Goal: Task Accomplishment & Management: Use online tool/utility

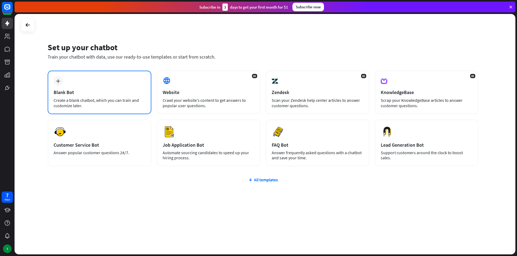
click at [133, 98] on div "Create a blank chatbot, which you can train and customize later." at bounding box center [100, 103] width 92 height 11
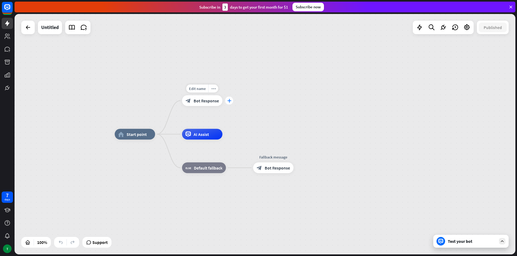
click at [228, 104] on div "plus" at bounding box center [229, 101] width 8 height 8
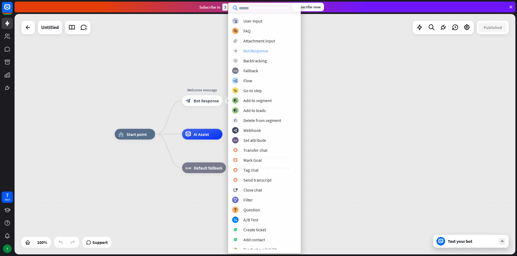
click at [258, 51] on div "Bot Response" at bounding box center [255, 50] width 25 height 5
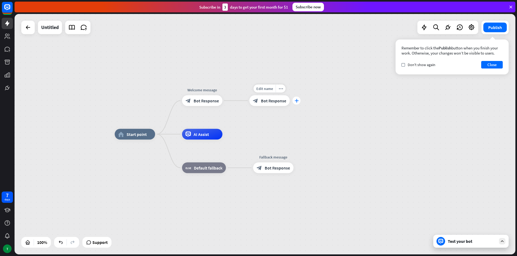
click at [295, 101] on icon "plus" at bounding box center [296, 101] width 4 height 4
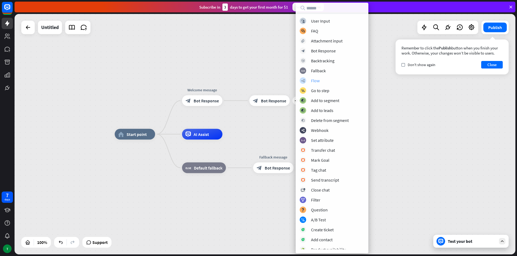
click at [314, 80] on div "Flow" at bounding box center [315, 80] width 9 height 5
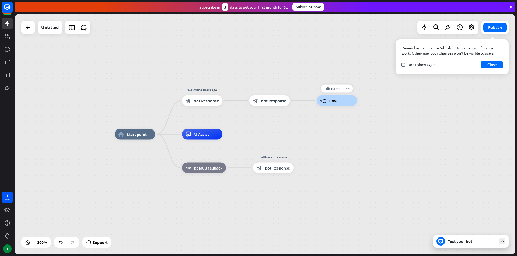
click at [354, 104] on div "builder_tree Flow" at bounding box center [336, 101] width 40 height 11
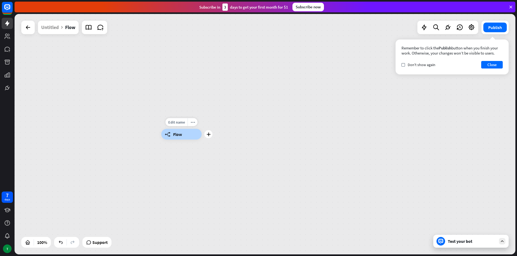
click at [191, 131] on div "builder_tree Flow" at bounding box center [181, 134] width 40 height 11
click at [27, 26] on icon at bounding box center [28, 27] width 6 height 6
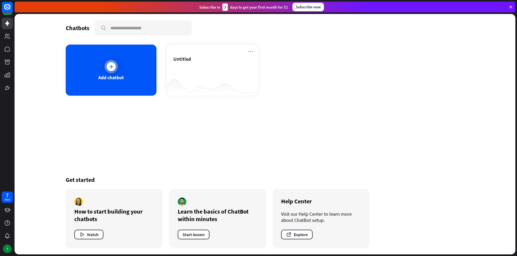
click at [118, 75] on div "Add chatbot" at bounding box center [111, 78] width 26 height 6
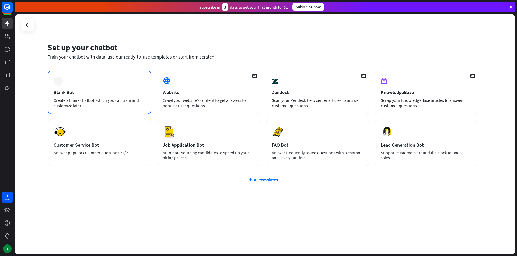
click at [131, 96] on div "plus Blank Bot Create a blank chatbot, which you can train and customize later." at bounding box center [100, 93] width 104 height 44
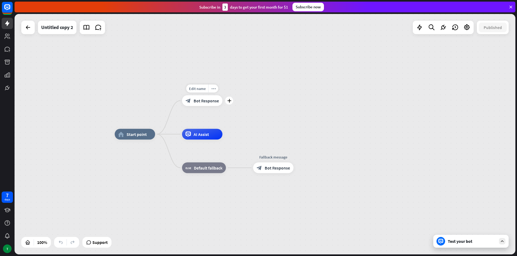
click at [222, 105] on div "Edit name more_horiz plus block_bot_response Bot Response" at bounding box center [202, 101] width 40 height 11
click at [222, 106] on div "Edit name more_horiz plus block_bot_response Bot Response" at bounding box center [202, 101] width 40 height 11
click at [230, 102] on icon "plus" at bounding box center [229, 101] width 4 height 4
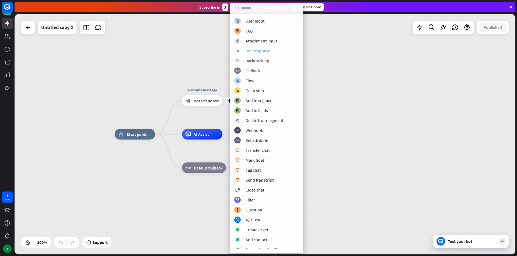
click at [253, 53] on div "Bot Response" at bounding box center [257, 50] width 25 height 5
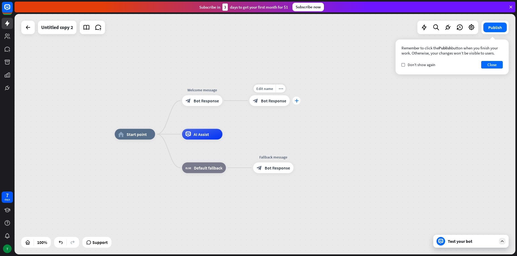
click at [295, 103] on div "plus" at bounding box center [296, 101] width 8 height 8
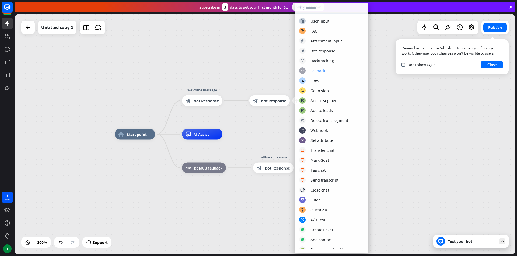
click at [328, 71] on div "block_fallback Fallback" at bounding box center [331, 71] width 65 height 6
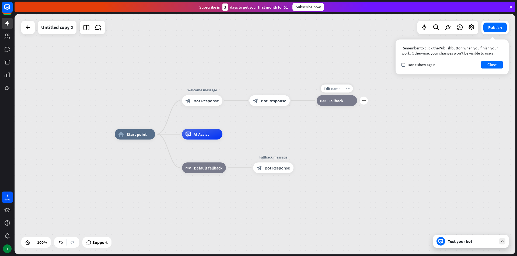
click at [346, 90] on icon "more_horiz" at bounding box center [348, 89] width 4 height 4
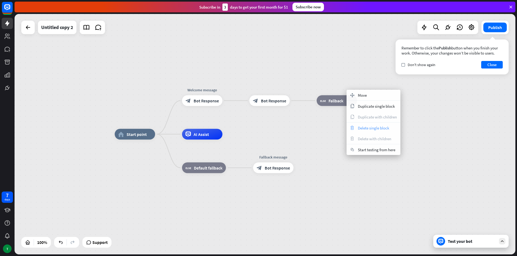
click at [365, 129] on span "Delete single block" at bounding box center [373, 128] width 31 height 5
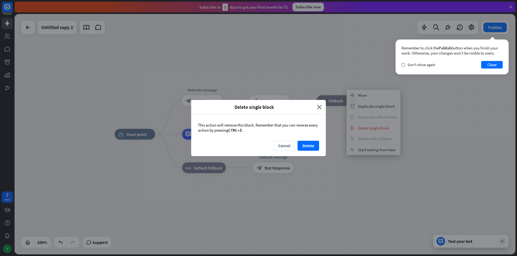
click at [488, 69] on div "Remember to click the Publish button when you finish your work. Otherwise, your…" at bounding box center [451, 57] width 113 height 35
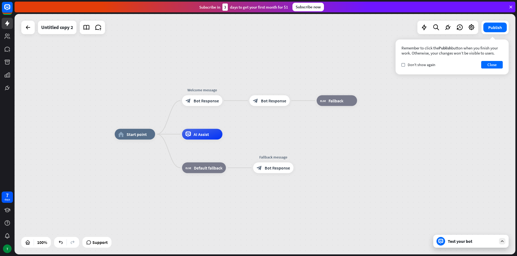
click at [486, 88] on div "home_2 Start point Welcome message block_bot_response Bot Response block_bot_re…" at bounding box center [265, 134] width 501 height 241
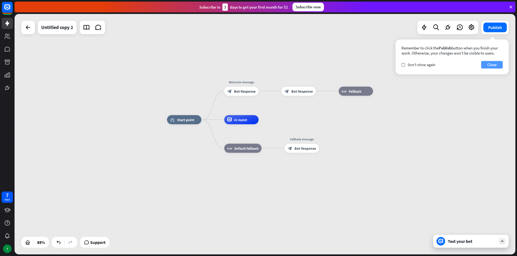
click at [487, 64] on button "Close" at bounding box center [492, 65] width 22 height 8
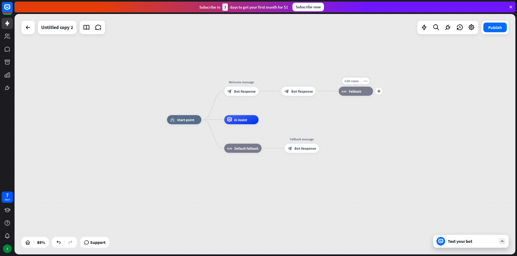
click at [373, 95] on div "Edit name more_horiz plus block_fallback Fallback" at bounding box center [356, 91] width 34 height 9
click at [365, 83] on div "more_horiz" at bounding box center [365, 80] width 8 height 7
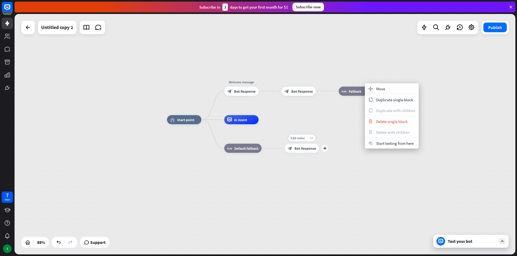
click at [319, 151] on div "Edit name more_horiz plus block_bot_response Bot Response" at bounding box center [301, 148] width 34 height 9
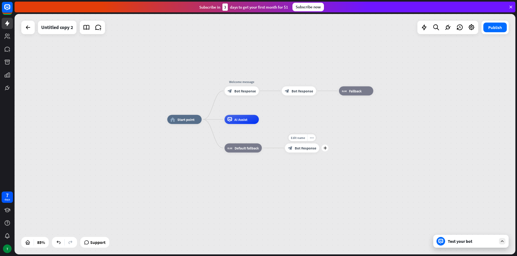
click at [319, 153] on div "Edit name more_horiz plus block_bot_response Bot Response" at bounding box center [302, 148] width 34 height 9
click at [327, 149] on div "plus" at bounding box center [324, 148] width 7 height 7
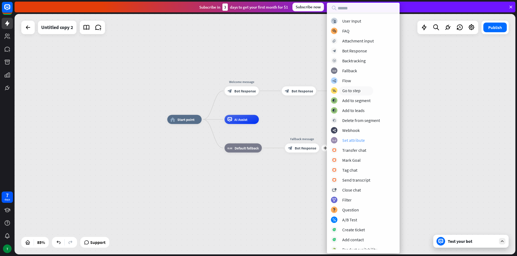
click at [342, 142] on div "Set attribute" at bounding box center [353, 140] width 23 height 5
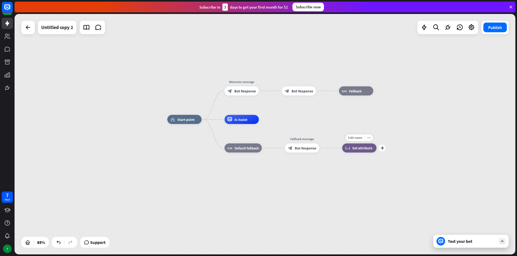
click at [361, 153] on div "block_set_attribute Set attribute" at bounding box center [359, 148] width 34 height 9
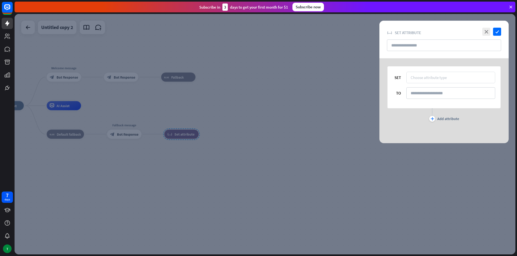
click at [434, 79] on div "Choose attribute type" at bounding box center [428, 77] width 36 height 5
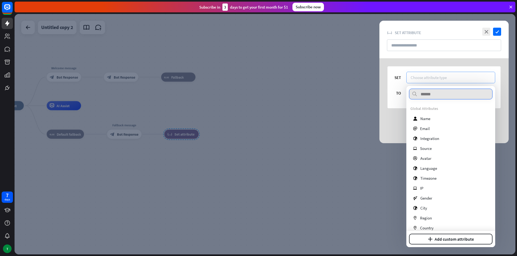
click at [434, 79] on div "Choose attribute type" at bounding box center [428, 77] width 36 height 5
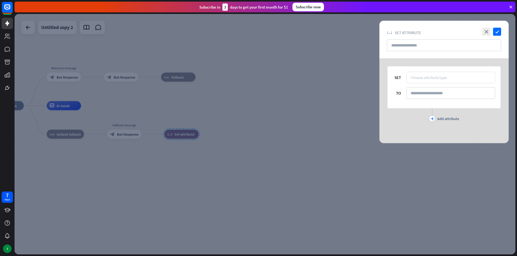
click at [434, 79] on div "Choose attribute type" at bounding box center [428, 77] width 36 height 5
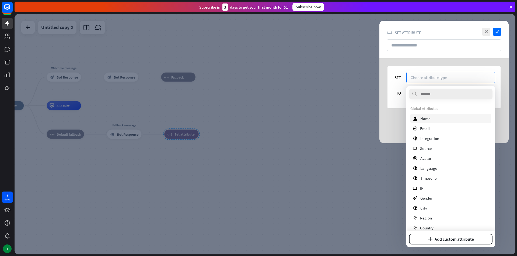
click at [422, 119] on span "Name" at bounding box center [425, 118] width 10 height 5
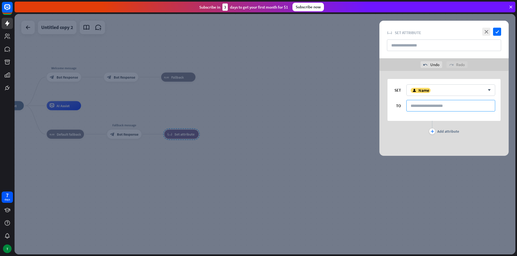
click at [421, 104] on input at bounding box center [450, 106] width 89 height 12
click at [419, 109] on input at bounding box center [450, 106] width 89 height 12
click at [434, 130] on div "plus" at bounding box center [432, 132] width 6 height 6
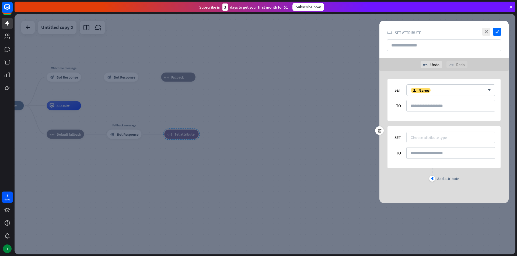
click at [427, 139] on div "Choose attribute type" at bounding box center [428, 137] width 36 height 5
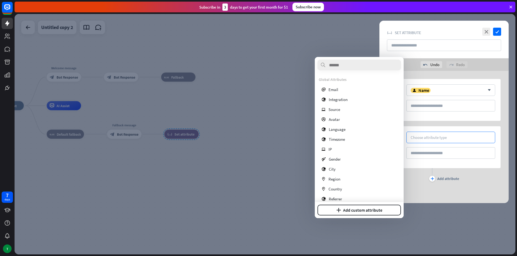
click at [343, 114] on div "Global Attributes email Email globe Integration ip Source profile Avatar globe …" at bounding box center [359, 150] width 81 height 147
click at [344, 113] on div "ip Source" at bounding box center [359, 110] width 81 height 10
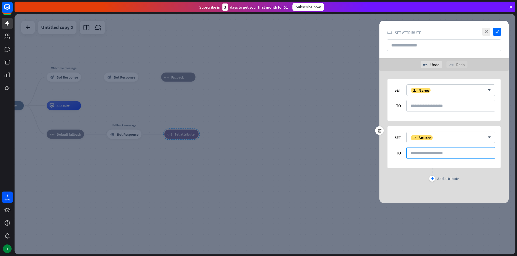
click at [427, 151] on input at bounding box center [450, 153] width 89 height 12
click at [417, 104] on input at bounding box center [450, 106] width 89 height 12
click at [475, 47] on input "text" at bounding box center [444, 46] width 114 height 12
click at [497, 30] on icon "check" at bounding box center [497, 32] width 8 height 8
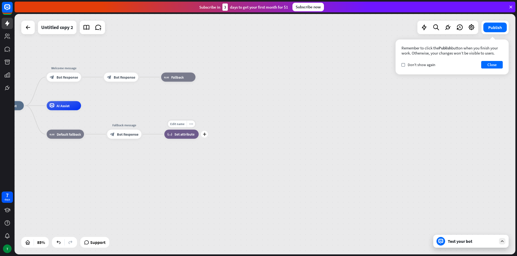
click at [181, 136] on span "Set attribute" at bounding box center [184, 134] width 20 height 5
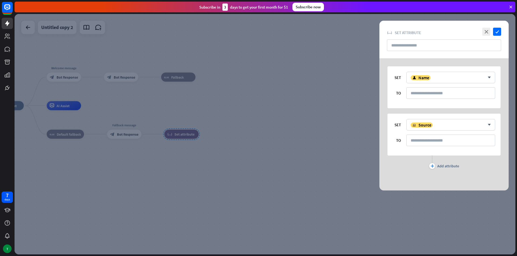
click at [181, 136] on div at bounding box center [265, 134] width 501 height 241
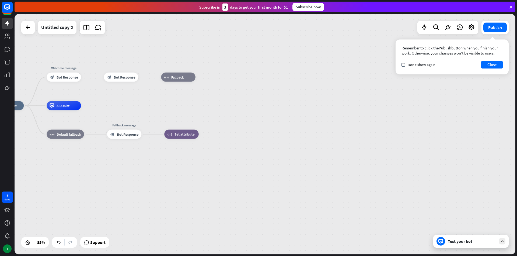
click at [499, 236] on div "Test your bot" at bounding box center [470, 241] width 75 height 13
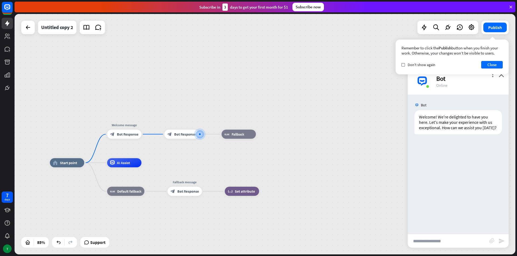
click at [440, 238] on input "text" at bounding box center [448, 241] width 82 height 13
type input "**********"
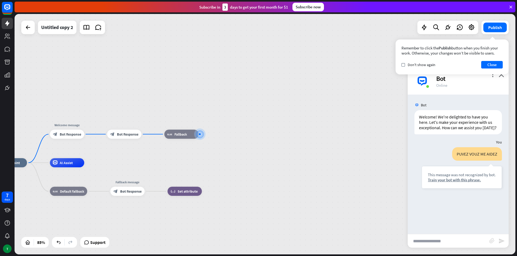
click at [365, 120] on div "home_2 Start point Welcome message block_bot_response Bot Response block_bot_re…" at bounding box center [265, 134] width 501 height 241
click at [491, 29] on button "Publish" at bounding box center [494, 28] width 23 height 10
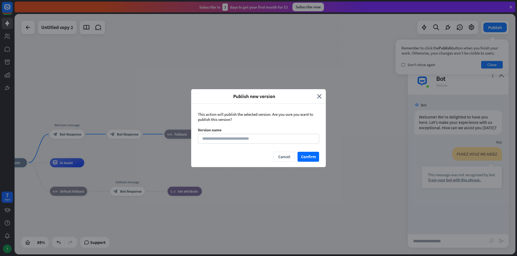
click at [322, 100] on div "Publish new version close" at bounding box center [258, 96] width 135 height 15
click at [318, 97] on icon "close" at bounding box center [319, 96] width 5 height 6
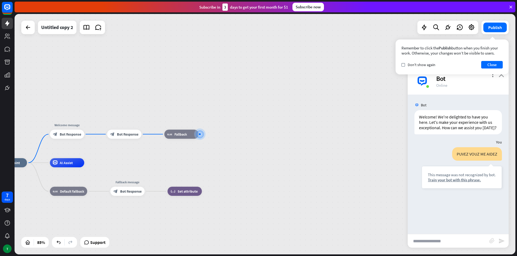
click at [501, 76] on icon "close" at bounding box center [500, 74] width 5 height 5
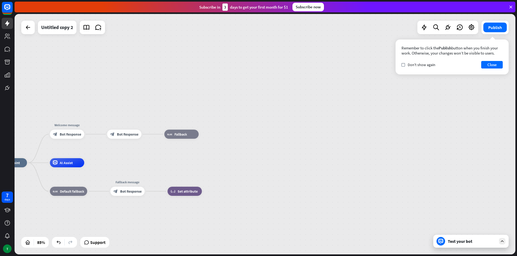
click at [497, 69] on div "Remember to click the Publish button when you finish your work. Otherwise, your…" at bounding box center [451, 57] width 113 height 35
click at [496, 67] on button "Close" at bounding box center [492, 65] width 22 height 8
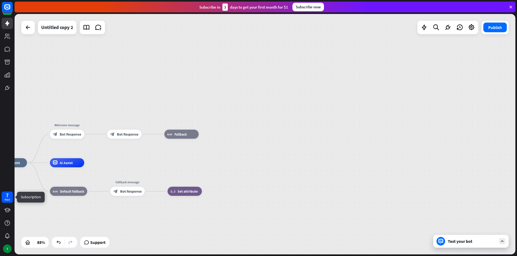
click at [11, 200] on div "7 days" at bounding box center [7, 197] width 11 height 11
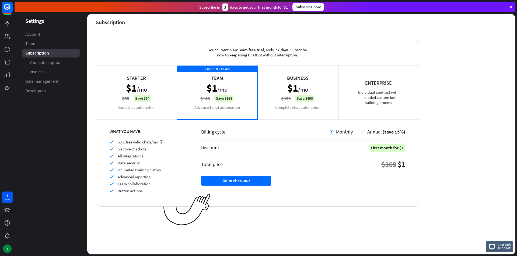
click at [511, 8] on icon at bounding box center [510, 7] width 5 height 5
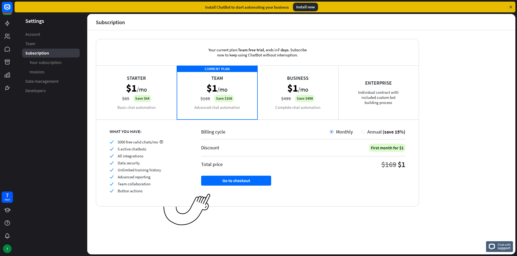
click at [37, 53] on span "Subscription" at bounding box center [37, 53] width 24 height 6
click at [41, 35] on link "Account" at bounding box center [51, 34] width 58 height 9
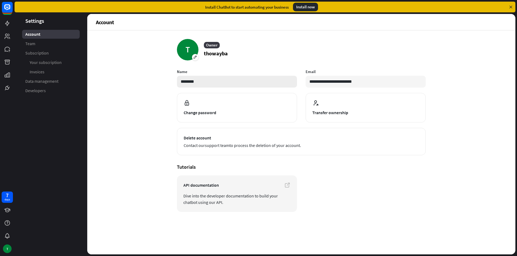
drag, startPoint x: 198, startPoint y: 77, endPoint x: 199, endPoint y: 82, distance: 4.9
click at [199, 82] on input "********" at bounding box center [237, 82] width 120 height 12
click at [333, 84] on input "**********" at bounding box center [365, 82] width 120 height 12
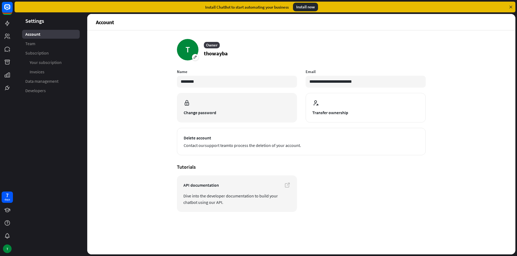
click at [202, 105] on span at bounding box center [237, 104] width 107 height 8
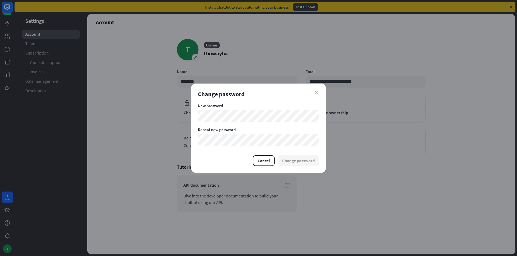
click at [319, 92] on div "close Change password New password Repeat new password Cancel Change password" at bounding box center [258, 128] width 135 height 89
click at [317, 92] on icon "close" at bounding box center [316, 92] width 3 height 3
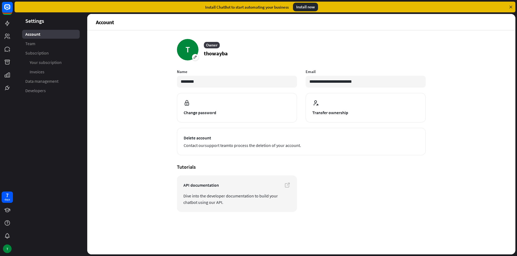
click at [14, 87] on div at bounding box center [7, 47] width 15 height 94
click at [8, 27] on link at bounding box center [7, 23] width 11 height 11
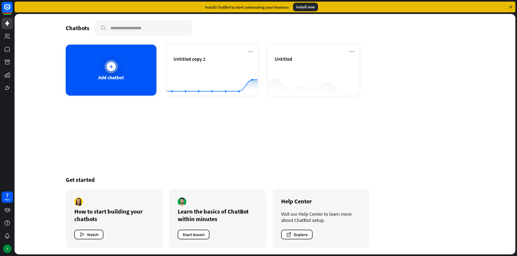
click at [120, 88] on div "Add chatbot" at bounding box center [111, 70] width 91 height 51
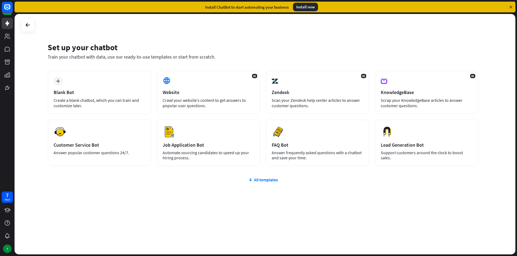
click at [120, 88] on div "plus Blank Bot Create a blank chatbot, which you can train and customize later." at bounding box center [100, 93] width 104 height 44
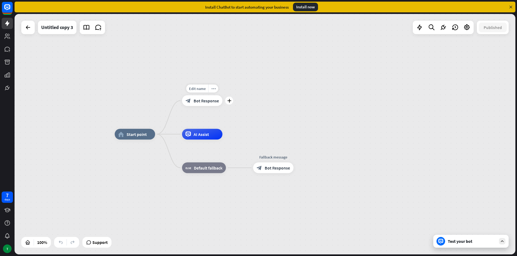
click at [222, 106] on div "Edit name more_horiz plus block_bot_response Bot Response" at bounding box center [202, 101] width 40 height 11
click at [232, 102] on div "plus" at bounding box center [229, 101] width 8 height 8
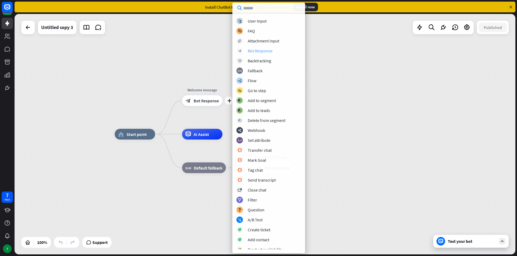
click at [248, 50] on div "Bot Response" at bounding box center [260, 50] width 25 height 5
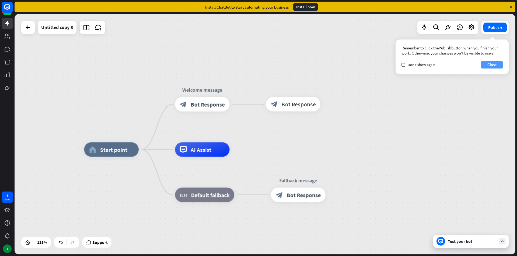
click at [488, 66] on button "Close" at bounding box center [492, 65] width 22 height 8
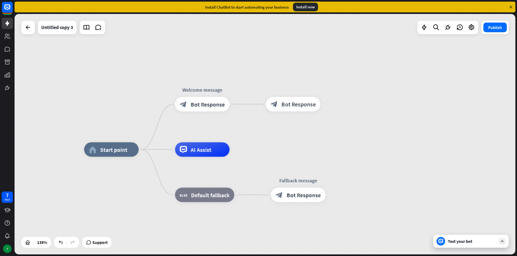
click at [502, 242] on icon at bounding box center [501, 241] width 5 height 5
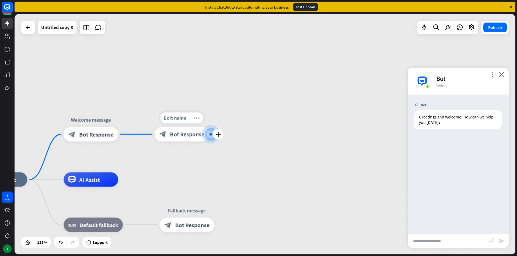
click at [205, 138] on div at bounding box center [211, 134] width 18 height 18
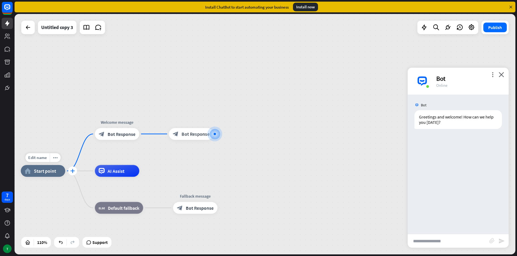
click at [74, 171] on icon "plus" at bounding box center [72, 171] width 5 height 4
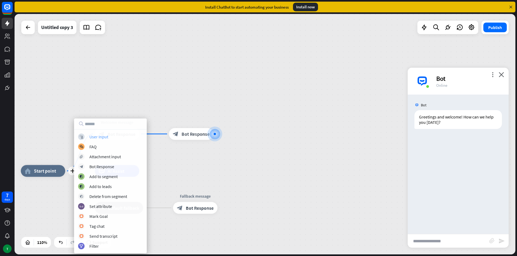
click at [100, 140] on div "block_user_input User Input" at bounding box center [110, 137] width 65 height 6
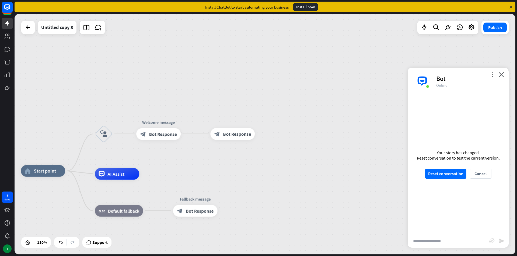
drag, startPoint x: 258, startPoint y: 30, endPoint x: 244, endPoint y: 32, distance: 13.8
click at [244, 32] on div "home_2 Start point block_user_input Welcome message block_bot_response Bot Resp…" at bounding box center [265, 134] width 501 height 241
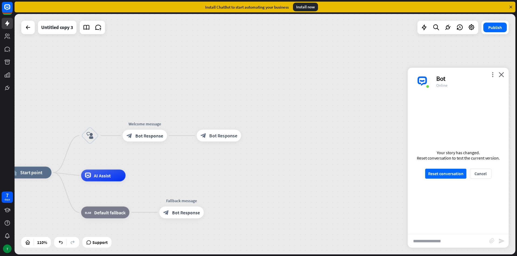
click at [446, 179] on div "Your story has changed. Reset conversation to test the current version. Reset c…" at bounding box center [457, 165] width 101 height 140
click at [446, 176] on button "Reset conversation" at bounding box center [445, 174] width 41 height 10
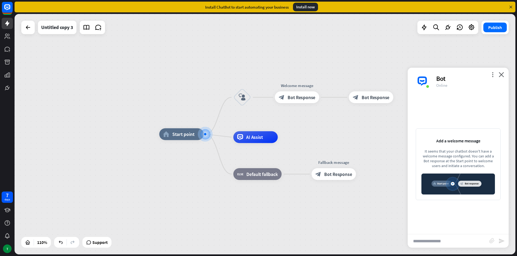
click at [443, 186] on img at bounding box center [457, 184] width 73 height 21
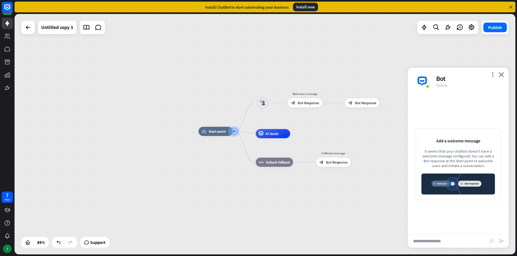
drag, startPoint x: 209, startPoint y: 134, endPoint x: 227, endPoint y: 150, distance: 24.8
click at [227, 152] on div "home_2 Start point block_user_input Welcome message block_bot_response Bot Resp…" at bounding box center [410, 234] width 425 height 205
click at [221, 136] on div "Edit name more_horiz plus home_2 Start point" at bounding box center [215, 131] width 34 height 9
click at [379, 100] on div "Edit name more_horiz plus block_bot_response Bot Response" at bounding box center [362, 103] width 34 height 9
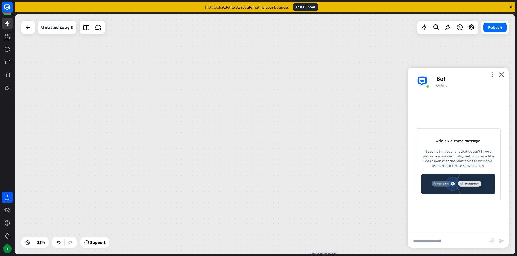
drag, startPoint x: 382, startPoint y: 107, endPoint x: 401, endPoint y: 267, distance: 160.9
click at [401, 256] on html "7 days T close Product Help First steps Get started with ChatBot Help Center Fo…" at bounding box center [258, 128] width 517 height 256
drag, startPoint x: 280, startPoint y: 248, endPoint x: 283, endPoint y: 242, distance: 6.6
drag, startPoint x: 332, startPoint y: 252, endPoint x: 268, endPoint y: 108, distance: 157.2
click at [274, 98] on div "Edit name more_horiz plus block_bot_response Bot Response" at bounding box center [284, 95] width 20 height 5
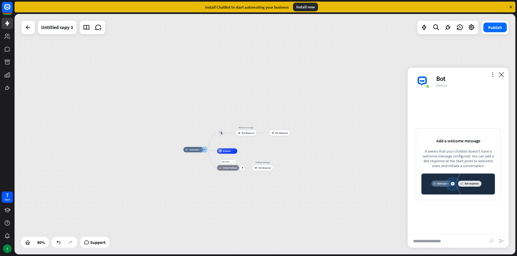
drag, startPoint x: 245, startPoint y: 140, endPoint x: 244, endPoint y: 172, distance: 32.3
click at [239, 171] on div "Edit name more_horiz plus block_fallback Default fallback" at bounding box center [228, 167] width 22 height 5
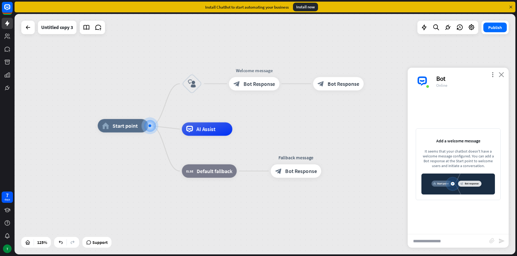
click at [502, 76] on icon "close" at bounding box center [500, 74] width 5 height 5
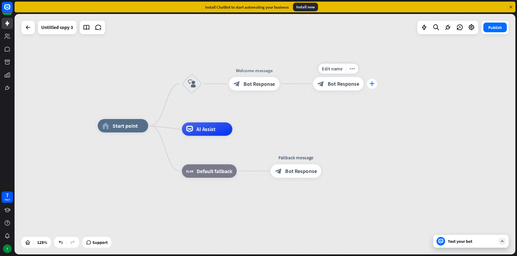
click at [373, 82] on icon "plus" at bounding box center [371, 84] width 5 height 5
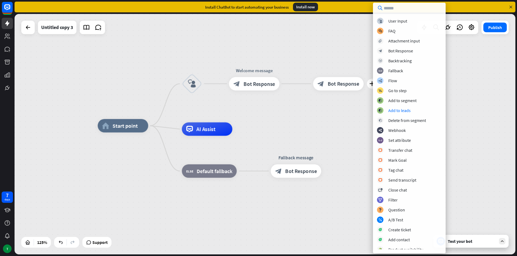
drag, startPoint x: 360, startPoint y: 122, endPoint x: 416, endPoint y: 97, distance: 62.1
click at [361, 122] on div "home_2 Start point block_user_input Welcome message block_bot_response Bot Resp…" at bounding box center [265, 134] width 501 height 241
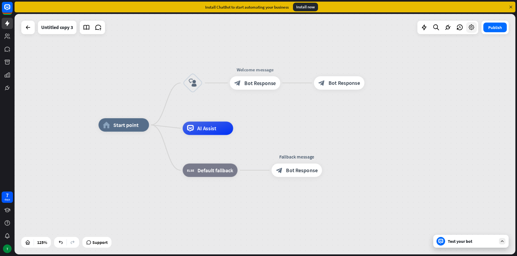
click at [473, 32] on div at bounding box center [471, 27] width 11 height 11
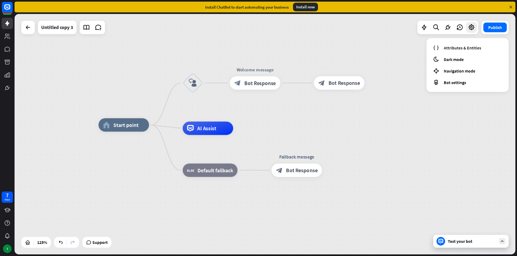
click at [401, 103] on div "home_2 Start point block_user_input Welcome message block_bot_response Bot Resp…" at bounding box center [265, 134] width 501 height 241
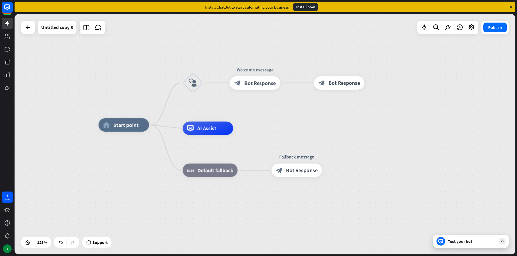
click at [92, 25] on div at bounding box center [92, 27] width 25 height 13
click at [27, 32] on div at bounding box center [28, 27] width 11 height 11
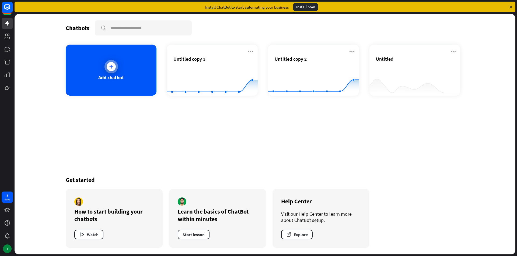
click at [118, 75] on div "Add chatbot" at bounding box center [111, 78] width 26 height 6
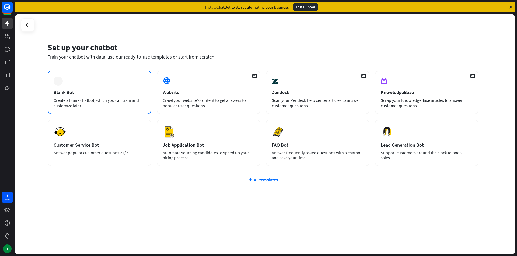
click at [109, 89] on div "plus Blank Bot Create a blank chatbot, which you can train and customize later." at bounding box center [100, 93] width 104 height 44
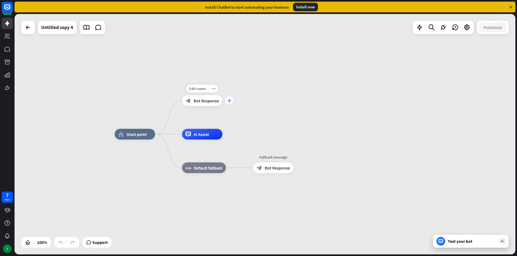
click at [226, 101] on div "plus" at bounding box center [229, 101] width 8 height 8
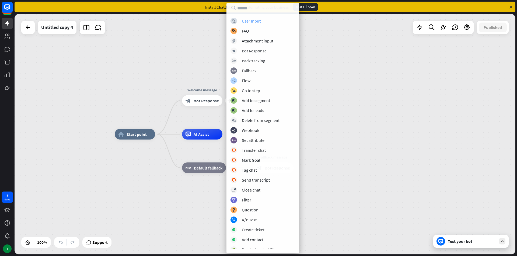
click at [260, 19] on div "User Input" at bounding box center [251, 20] width 19 height 5
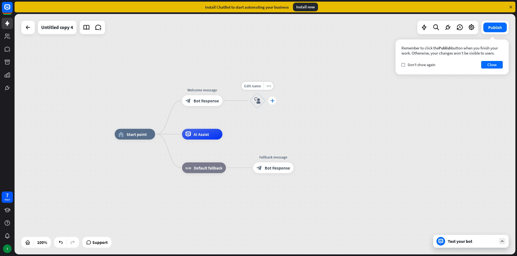
click at [272, 104] on div "plus" at bounding box center [272, 101] width 8 height 8
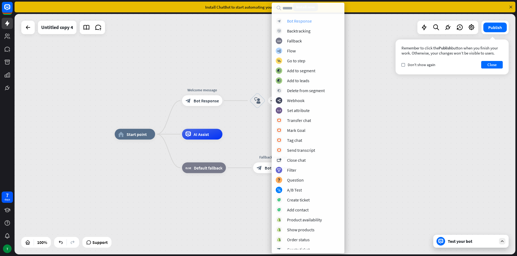
click at [296, 23] on div "Bot Response" at bounding box center [299, 20] width 25 height 5
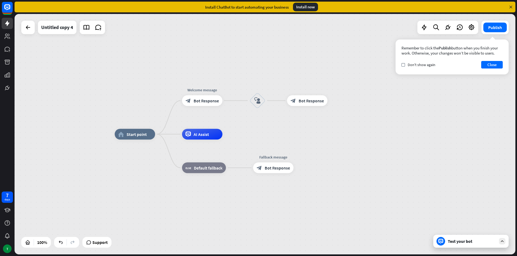
click at [339, 102] on div "home_2 Start point Welcome message block_bot_response Bot Response block_user_i…" at bounding box center [265, 134] width 501 height 241
click at [336, 103] on div "plus" at bounding box center [334, 101] width 8 height 8
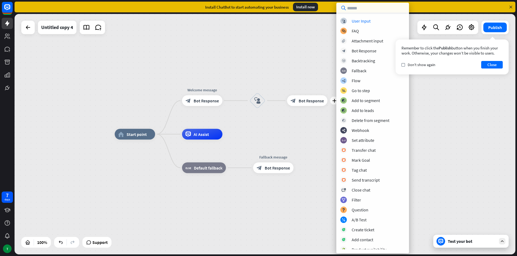
click at [316, 59] on div "home_2 Start point Welcome message block_bot_response Bot Response block_user_i…" at bounding box center [265, 134] width 501 height 241
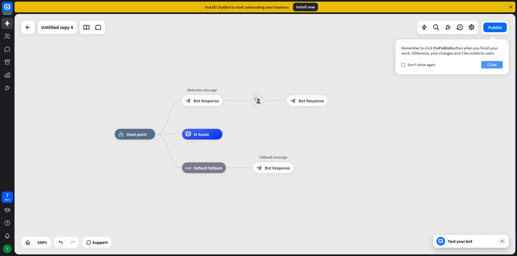
click at [491, 65] on button "Close" at bounding box center [492, 65] width 22 height 8
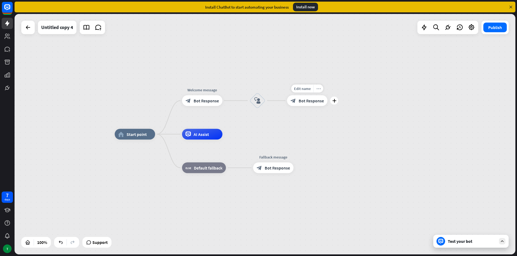
click at [319, 90] on icon "more_horiz" at bounding box center [318, 89] width 4 height 4
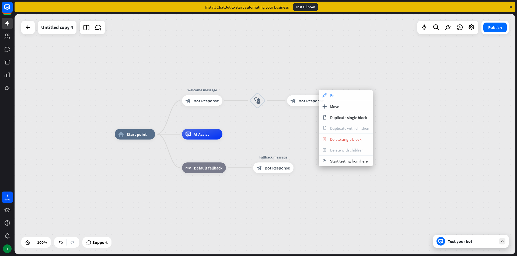
click at [325, 98] on div "appearance Edit" at bounding box center [346, 95] width 54 height 11
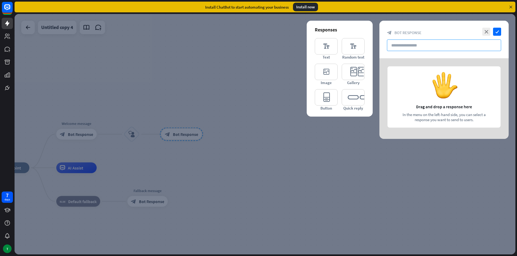
drag, startPoint x: 396, startPoint y: 42, endPoint x: 398, endPoint y: 46, distance: 4.5
click at [397, 45] on input "text" at bounding box center [444, 46] width 114 height 12
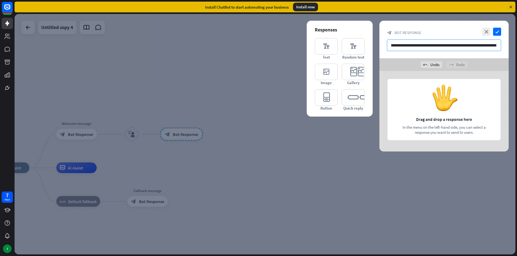
scroll to position [0, 142]
type input "**********"
click at [491, 31] on div "close check" at bounding box center [491, 32] width 20 height 8
click at [488, 33] on icon "close" at bounding box center [486, 32] width 8 height 8
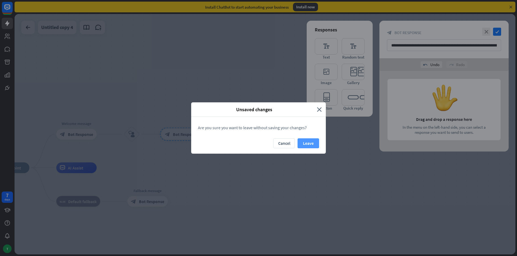
click at [312, 141] on button "Leave" at bounding box center [308, 144] width 22 height 10
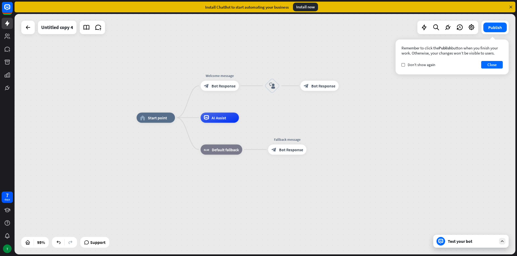
drag, startPoint x: 164, startPoint y: 165, endPoint x: 303, endPoint y: 116, distance: 147.0
click at [303, 116] on div "home_2 Start point Welcome message block_bot_response Bot Response block_user_i…" at bounding box center [265, 134] width 501 height 241
drag, startPoint x: 495, startPoint y: 63, endPoint x: 488, endPoint y: 68, distance: 8.7
click at [494, 64] on button "Close" at bounding box center [492, 65] width 22 height 8
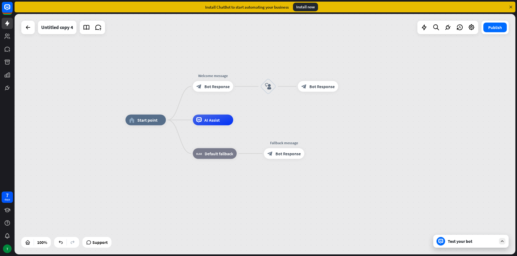
click at [502, 241] on icon at bounding box center [501, 241] width 5 height 5
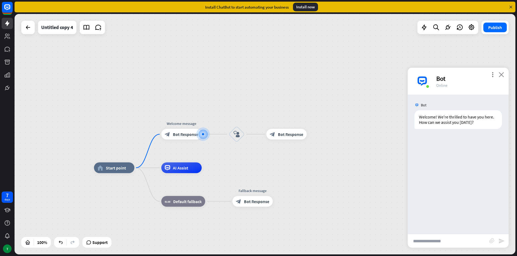
click at [501, 75] on icon "close" at bounding box center [500, 74] width 5 height 5
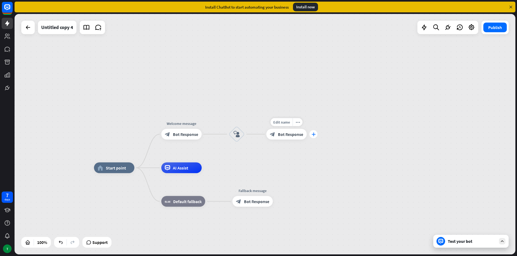
click at [314, 136] on div "plus" at bounding box center [313, 135] width 8 height 8
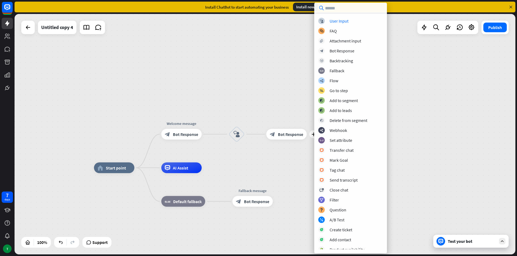
click at [490, 2] on div "Install ChatBot to start automating your business Install now" at bounding box center [265, 7] width 501 height 11
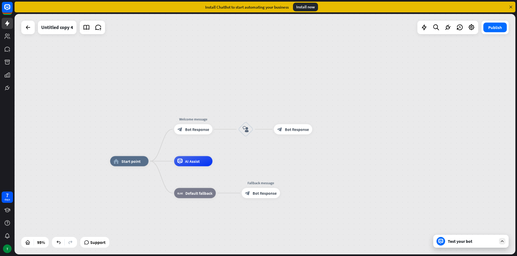
click at [497, 34] on div "Publish" at bounding box center [494, 27] width 27 height 13
click at [501, 28] on button "Publish" at bounding box center [494, 28] width 23 height 10
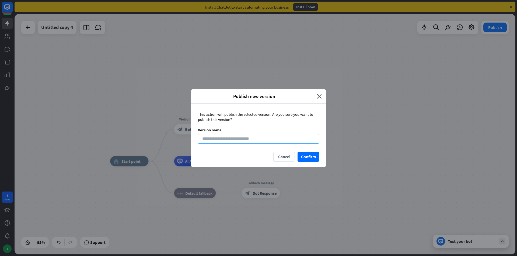
click at [295, 135] on input at bounding box center [258, 139] width 121 height 10
drag, startPoint x: 295, startPoint y: 135, endPoint x: 298, endPoint y: 149, distance: 14.0
click at [297, 148] on div "This action will publish the selected version. Are you sure you want to publish…" at bounding box center [258, 128] width 135 height 48
click at [305, 154] on button "Confirm" at bounding box center [308, 157] width 22 height 10
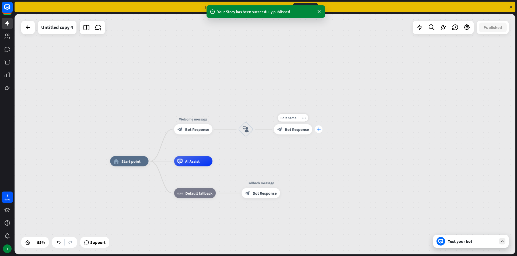
click at [316, 130] on div "plus" at bounding box center [319, 130] width 8 height 8
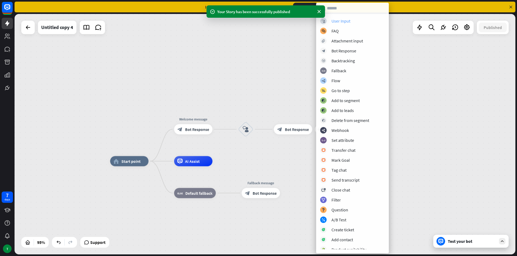
click at [344, 20] on div "User Input" at bounding box center [340, 20] width 19 height 5
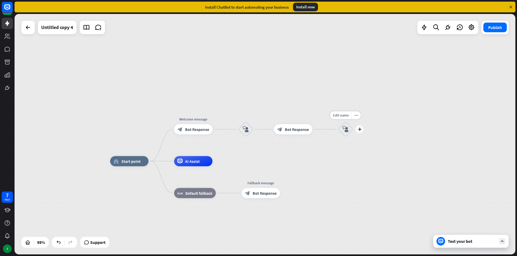
click at [353, 135] on div "Edit name more_horiz plus block_user_input" at bounding box center [345, 129] width 15 height 15
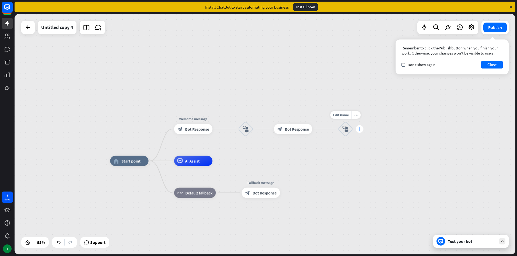
click at [360, 133] on div "plus" at bounding box center [359, 129] width 8 height 8
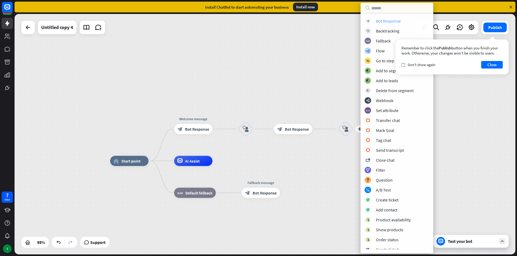
click at [397, 23] on div "Bot Response" at bounding box center [388, 20] width 25 height 5
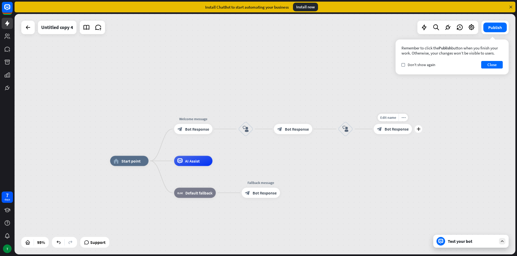
click at [412, 132] on div "Edit name more_horiz plus block_bot_response Bot Response" at bounding box center [393, 129] width 38 height 10
click at [417, 131] on icon "plus" at bounding box center [418, 129] width 4 height 3
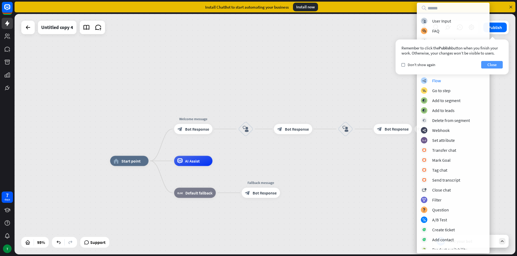
click at [489, 68] on button "Close" at bounding box center [492, 65] width 22 height 8
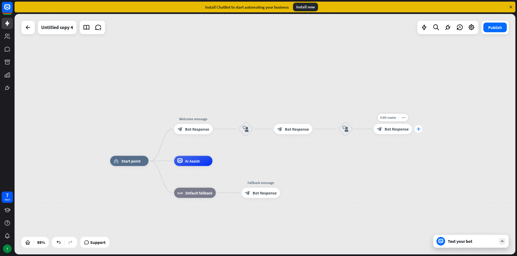
click at [421, 129] on div "plus" at bounding box center [418, 129] width 8 height 8
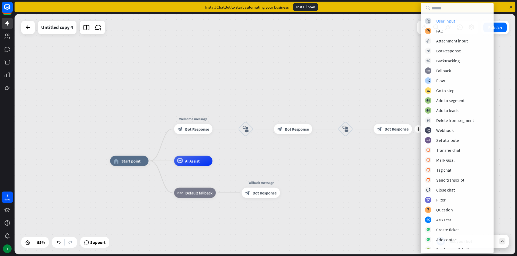
click at [441, 23] on div "User Input" at bounding box center [445, 20] width 19 height 5
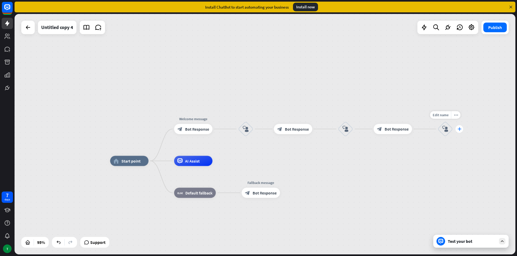
click at [457, 127] on div "plus" at bounding box center [459, 129] width 8 height 8
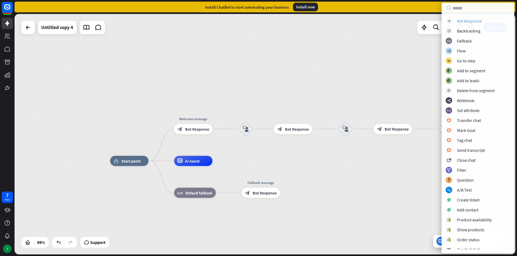
click at [478, 22] on div "Bot Response" at bounding box center [469, 20] width 25 height 5
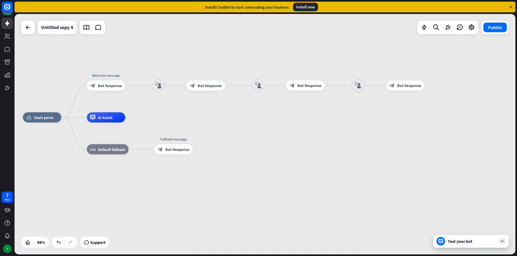
drag, startPoint x: 429, startPoint y: 88, endPoint x: 344, endPoint y: 45, distance: 95.8
click at [344, 45] on div "home_2 Start point Welcome message block_bot_response Bot Response block_user_i…" at bounding box center [265, 134] width 501 height 241
click at [426, 90] on div "Edit name more_horiz plus block_bot_response Bot Response" at bounding box center [406, 86] width 38 height 10
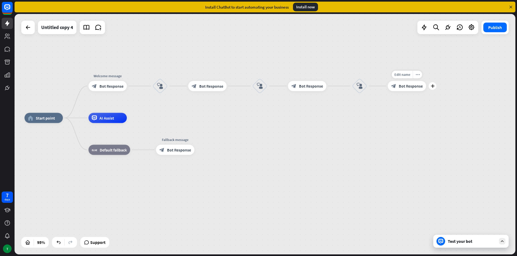
click at [426, 90] on div "Edit name more_horiz plus block_bot_response Bot Response" at bounding box center [406, 86] width 38 height 10
click at [419, 74] on icon "more_horiz" at bounding box center [417, 75] width 4 height 4
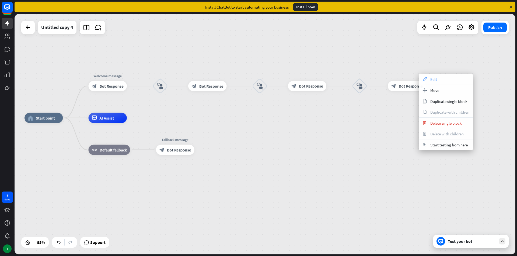
click at [424, 81] on icon "appearance" at bounding box center [424, 79] width 6 height 4
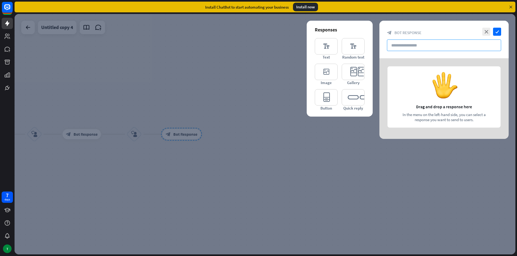
click at [436, 49] on input "text" at bounding box center [444, 46] width 114 height 12
click at [353, 45] on icon "editor_text" at bounding box center [352, 46] width 23 height 16
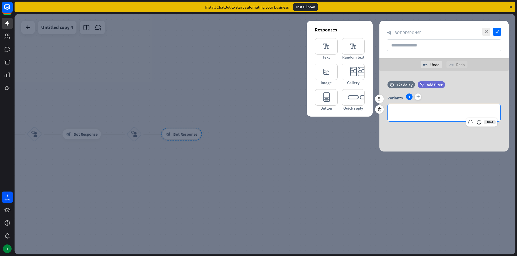
click at [406, 110] on div "**********" at bounding box center [443, 112] width 112 height 17
click at [406, 112] on p "**********" at bounding box center [444, 113] width 102 height 7
drag, startPoint x: 407, startPoint y: 112, endPoint x: 347, endPoint y: 88, distance: 64.1
click at [379, 88] on div "**********" at bounding box center [443, 111] width 129 height 81
click at [324, 98] on icon "editor_button" at bounding box center [326, 97] width 23 height 16
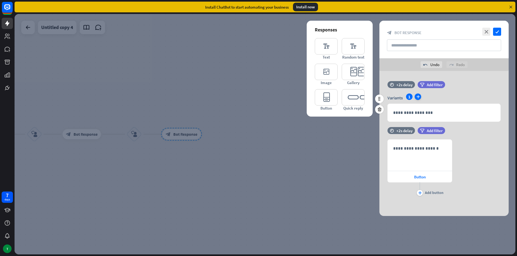
click at [419, 98] on icon "plus" at bounding box center [417, 97] width 6 height 6
click at [426, 96] on icon "plus" at bounding box center [426, 97] width 6 height 6
click at [435, 97] on icon "plus" at bounding box center [435, 97] width 6 height 6
click at [443, 96] on icon "plus" at bounding box center [443, 97] width 6 height 6
click at [449, 97] on icon "plus" at bounding box center [452, 97] width 6 height 6
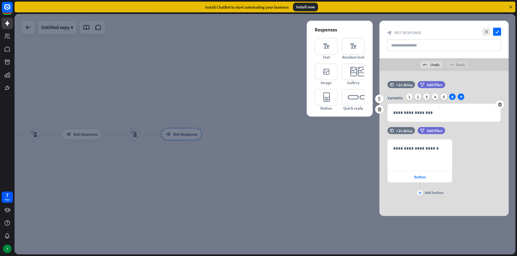
click at [457, 97] on icon "plus" at bounding box center [460, 97] width 6 height 6
click at [468, 95] on icon "plus" at bounding box center [469, 97] width 6 height 6
click at [476, 97] on icon "plus" at bounding box center [478, 97] width 6 height 6
click at [485, 96] on icon "plus" at bounding box center [486, 97] width 6 height 6
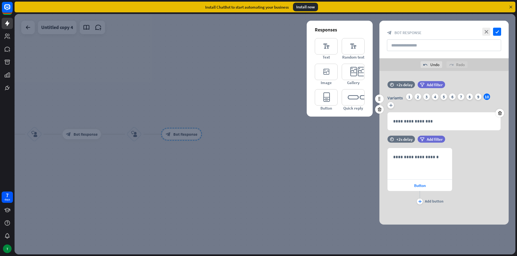
click at [488, 96] on div "10" at bounding box center [486, 97] width 6 height 6
click at [390, 108] on icon "plus" at bounding box center [390, 105] width 6 height 6
click at [401, 107] on icon "plus" at bounding box center [399, 105] width 6 height 6
click at [406, 107] on icon "plus" at bounding box center [407, 105] width 6 height 6
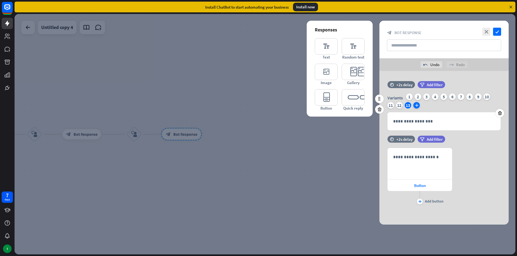
click at [414, 105] on icon "plus" at bounding box center [416, 105] width 6 height 6
click at [423, 105] on icon "plus" at bounding box center [425, 105] width 6 height 6
click at [435, 104] on icon "plus" at bounding box center [433, 105] width 6 height 6
click at [441, 107] on icon "plus" at bounding box center [442, 105] width 6 height 6
click at [454, 106] on div "Variants 1 2 3 4 5 6 7 8 9 10 11 12 13 14 15 16 17 plus" at bounding box center [443, 102] width 113 height 17
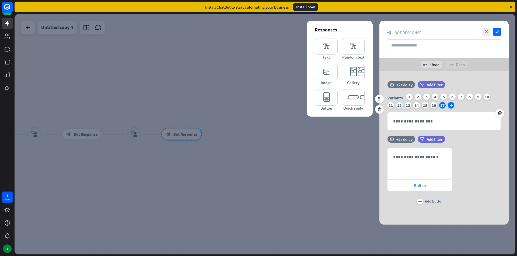
click at [451, 107] on icon "plus" at bounding box center [451, 105] width 6 height 6
click at [458, 105] on icon "plus" at bounding box center [459, 105] width 6 height 6
click at [468, 107] on icon "plus" at bounding box center [468, 105] width 6 height 6
click at [470, 106] on div "20" at bounding box center [468, 105] width 6 height 6
click at [469, 107] on div "20" at bounding box center [468, 105] width 6 height 6
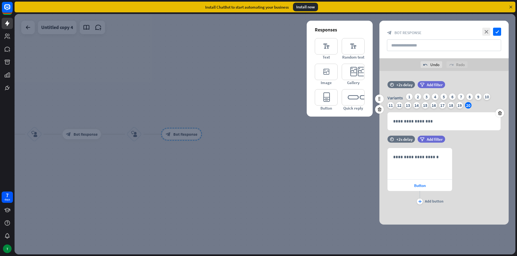
click at [469, 107] on div "20" at bounding box center [468, 105] width 6 height 6
click at [474, 106] on div "Variants 1 2 3 4 5 6 7 8 9 10 11 12 13 14 15 16 17 18 19 20" at bounding box center [443, 102] width 113 height 17
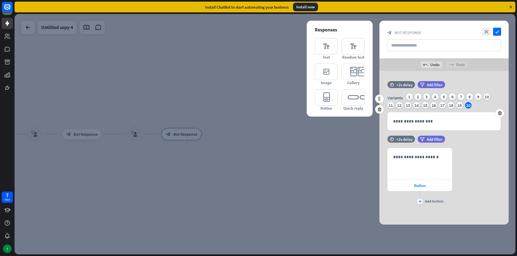
click at [473, 107] on div "Variants 1 2 3 4 5 6 7 8 9 10 11 12 13 14 15 16 17 18 19 20" at bounding box center [443, 102] width 113 height 17
click at [458, 105] on div "19" at bounding box center [459, 105] width 6 height 6
click at [458, 106] on div "19" at bounding box center [459, 105] width 6 height 6
click at [471, 104] on div "Variants 1 2 3 4 5 6 7 8 9 10 11 12 13 14 15 16 17 18 19 20" at bounding box center [443, 102] width 113 height 17
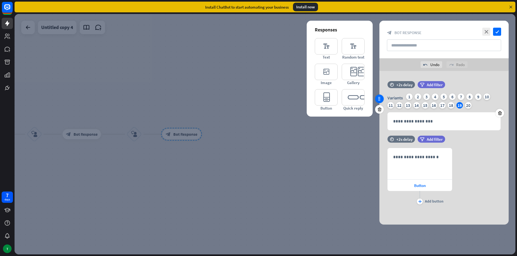
click at [380, 101] on icon at bounding box center [379, 99] width 5 height 5
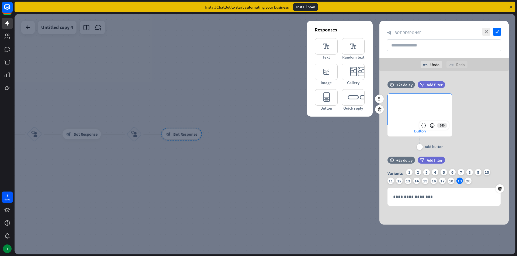
click at [402, 100] on p "**********" at bounding box center [419, 102] width 53 height 7
click at [443, 125] on div "640" at bounding box center [434, 125] width 30 height 9
drag, startPoint x: 443, startPoint y: 125, endPoint x: 439, endPoint y: 126, distance: 4.1
click at [439, 126] on div "640" at bounding box center [434, 125] width 30 height 9
click at [432, 126] on icon at bounding box center [431, 125] width 5 height 5
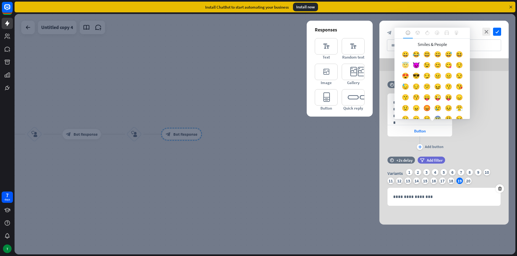
click at [410, 66] on div "😇" at bounding box center [405, 66] width 11 height 11
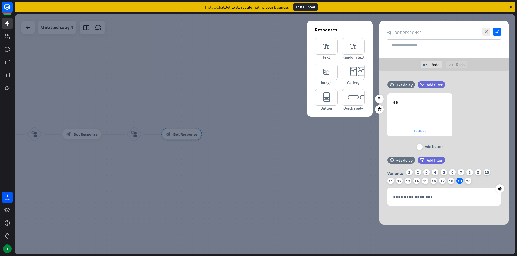
click at [415, 133] on span "Button" at bounding box center [420, 131] width 12 height 5
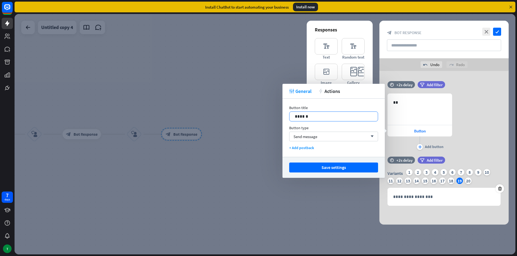
click at [370, 117] on p "******" at bounding box center [333, 116] width 77 height 7
click at [361, 122] on icon at bounding box center [359, 121] width 5 height 5
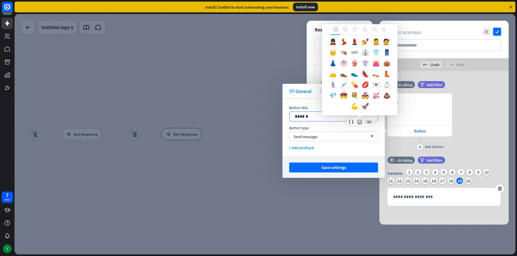
scroll to position [289, 0]
click at [338, 97] on div "💎" at bounding box center [332, 96] width 11 height 11
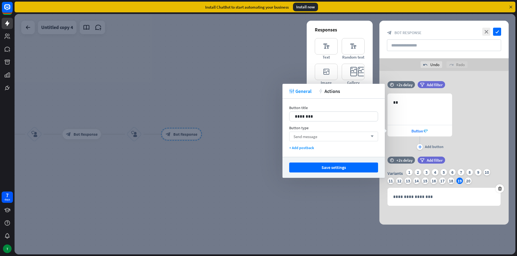
click at [360, 135] on div "Send message arrow_down" at bounding box center [333, 137] width 89 height 10
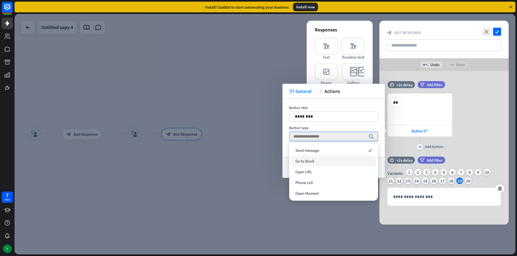
click at [349, 158] on div "Go to block" at bounding box center [333, 161] width 84 height 11
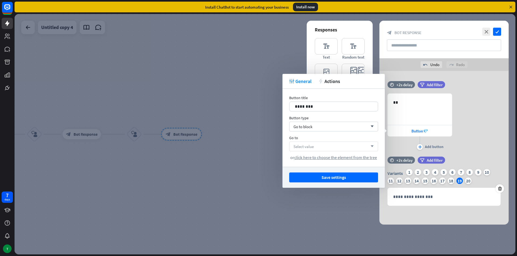
click at [372, 146] on icon "arrow_down" at bounding box center [371, 146] width 6 height 3
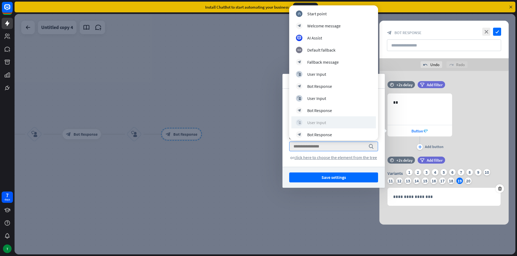
click at [351, 124] on div "block_user_input User Input" at bounding box center [333, 122] width 75 height 6
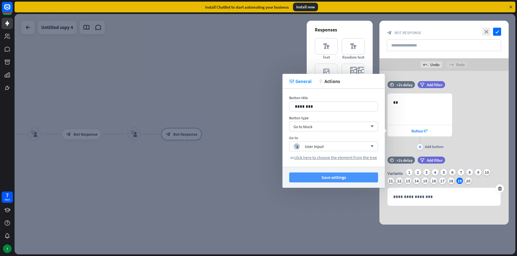
drag, startPoint x: 355, startPoint y: 174, endPoint x: 356, endPoint y: 171, distance: 3.4
click at [355, 174] on button "Save settings" at bounding box center [333, 178] width 89 height 10
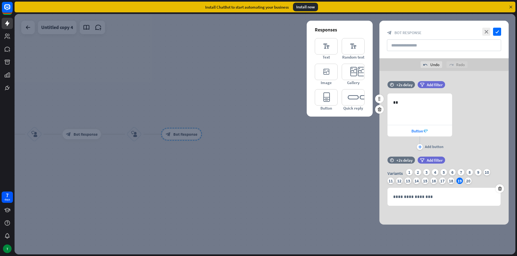
click at [420, 151] on div "638 ** Button💎 plus Add button" at bounding box center [419, 123] width 65 height 58
click at [420, 149] on icon "plus" at bounding box center [419, 147] width 3 height 3
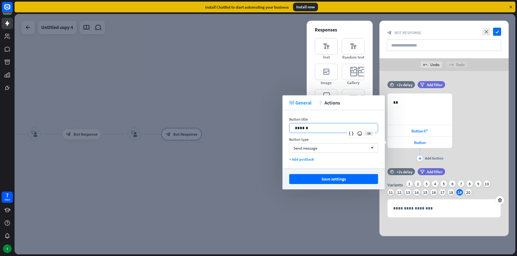
click at [371, 129] on p "******" at bounding box center [333, 128] width 77 height 7
click at [361, 130] on div at bounding box center [360, 134] width 8 height 8
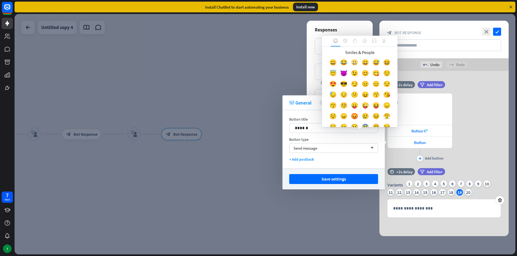
click at [358, 66] on div "😃" at bounding box center [354, 63] width 11 height 11
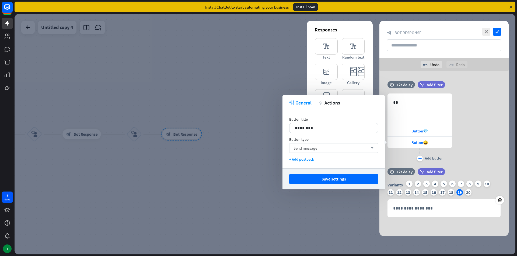
click at [372, 150] on div "Send message arrow_down" at bounding box center [333, 148] width 89 height 10
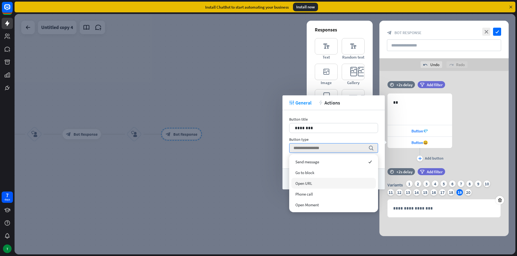
click at [372, 183] on div "Open URL" at bounding box center [333, 183] width 84 height 11
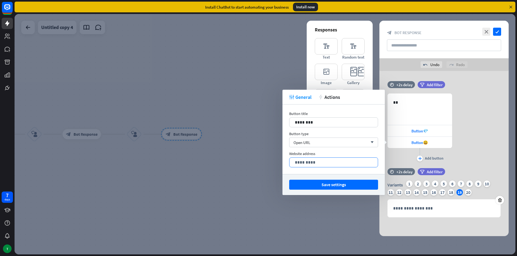
click at [365, 162] on p "*********" at bounding box center [333, 162] width 77 height 7
click at [362, 166] on div "2048" at bounding box center [363, 168] width 23 height 9
click at [358, 167] on icon at bounding box center [356, 167] width 5 height 5
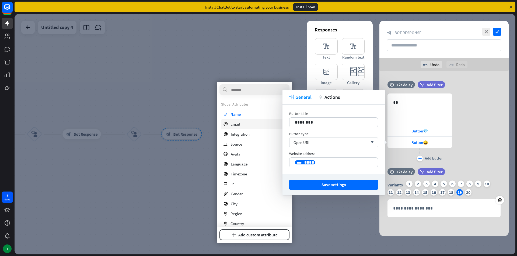
click at [274, 124] on div "email Email" at bounding box center [254, 124] width 67 height 10
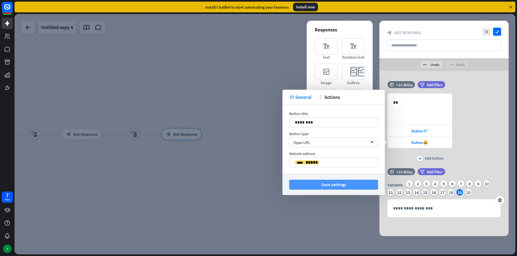
click at [350, 184] on button "Save settings" at bounding box center [333, 185] width 89 height 10
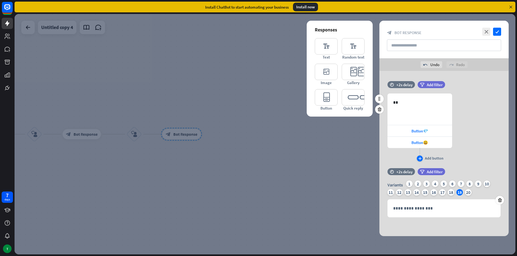
click at [418, 160] on icon "plus" at bounding box center [419, 158] width 3 height 3
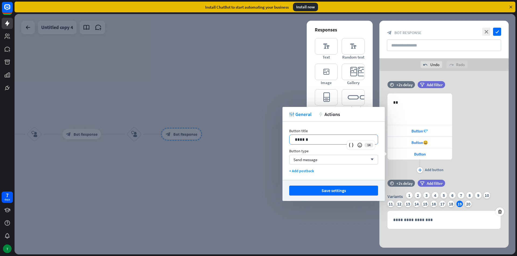
click at [363, 141] on p "******" at bounding box center [333, 139] width 77 height 7
click at [359, 144] on icon at bounding box center [359, 145] width 5 height 5
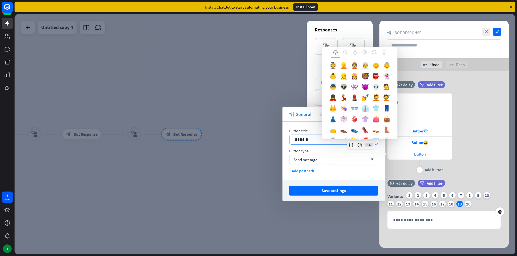
scroll to position [215, 0]
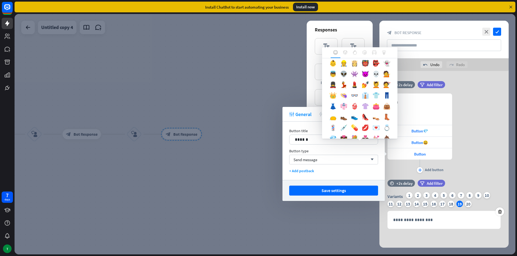
click at [350, 70] on div "👸" at bounding box center [354, 64] width 11 height 11
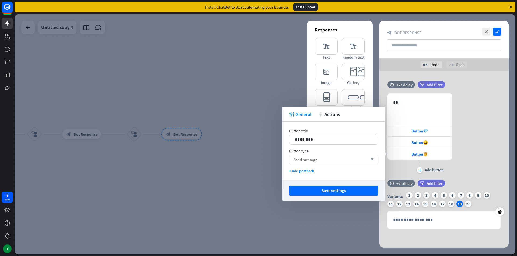
click at [362, 158] on div "Send message arrow_down" at bounding box center [333, 160] width 89 height 10
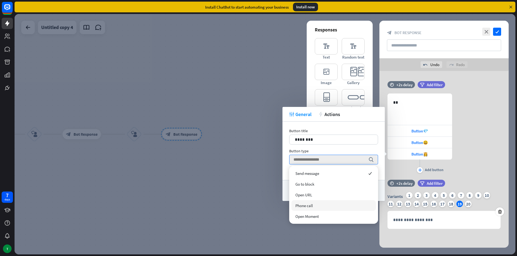
click at [357, 201] on div "Phone call" at bounding box center [333, 205] width 84 height 11
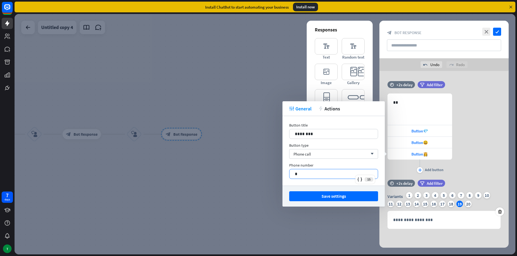
click at [347, 174] on p "*" at bounding box center [333, 174] width 77 height 7
click at [357, 178] on icon at bounding box center [359, 179] width 5 height 5
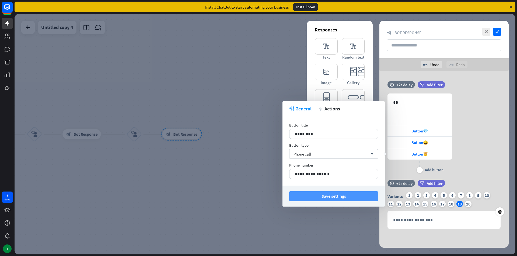
click at [362, 193] on button "Save settings" at bounding box center [333, 197] width 89 height 10
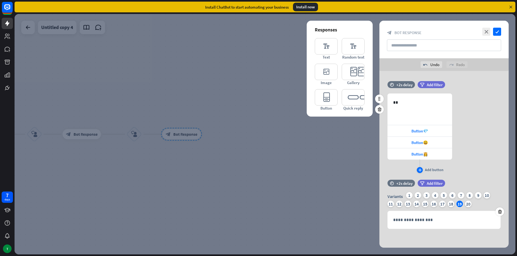
click at [419, 170] on icon "plus" at bounding box center [419, 170] width 3 height 3
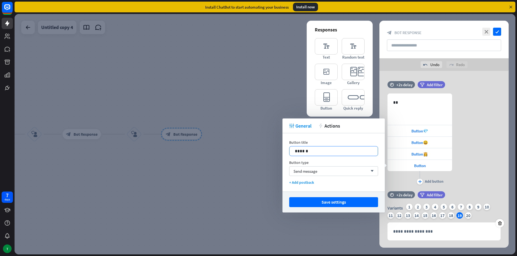
click at [350, 151] on p "******" at bounding box center [333, 151] width 77 height 7
click at [359, 159] on icon at bounding box center [359, 156] width 5 height 5
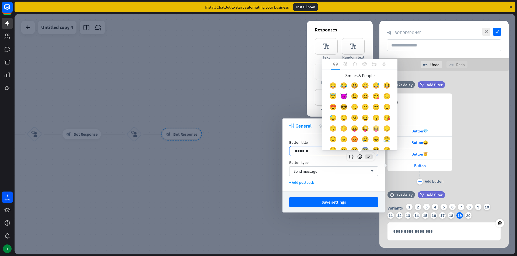
click at [370, 135] on div "😝" at bounding box center [375, 130] width 11 height 11
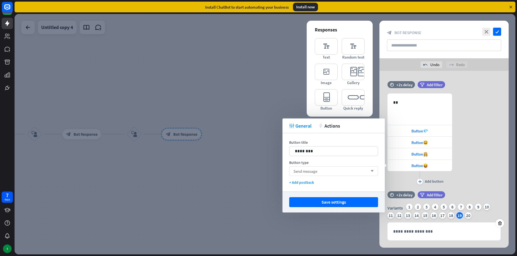
click at [368, 169] on div "Send message arrow_down" at bounding box center [333, 172] width 89 height 10
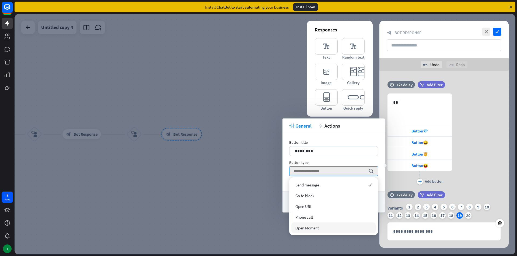
click at [340, 229] on div "Open Moment" at bounding box center [333, 228] width 84 height 11
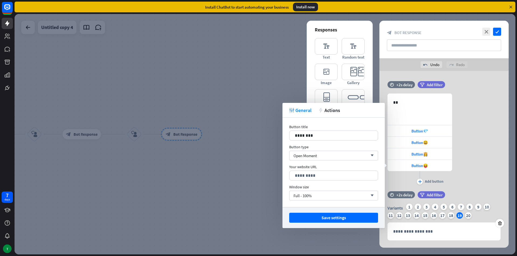
click at [346, 217] on button "Save settings" at bounding box center [333, 218] width 89 height 10
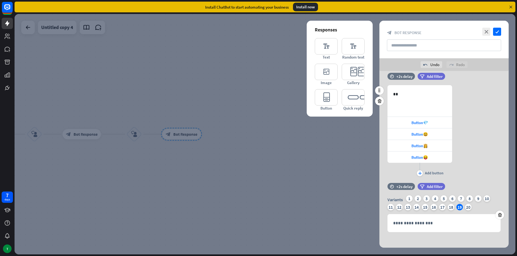
scroll to position [12, 0]
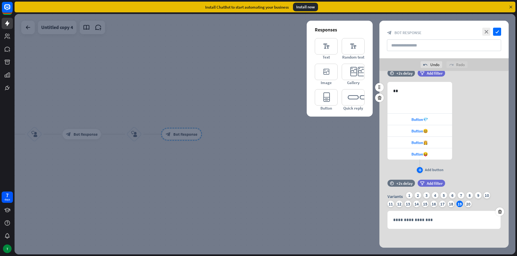
click at [418, 171] on icon "plus" at bounding box center [419, 170] width 3 height 3
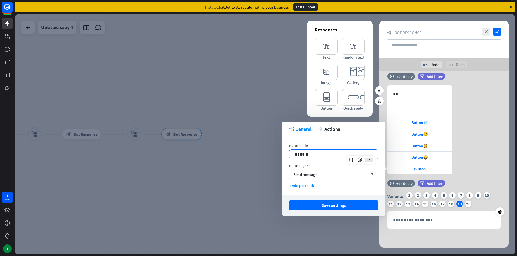
click at [365, 157] on div "14 ******" at bounding box center [333, 155] width 89 height 10
click at [365, 161] on div "14" at bounding box center [361, 160] width 28 height 9
click at [362, 161] on icon at bounding box center [359, 159] width 5 height 5
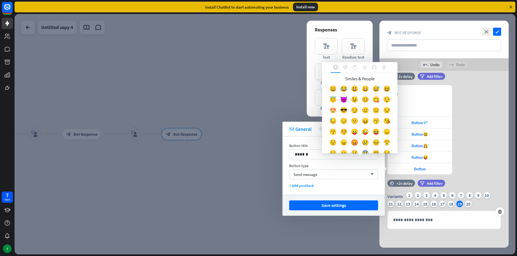
click at [338, 115] on div "😍" at bounding box center [332, 111] width 11 height 11
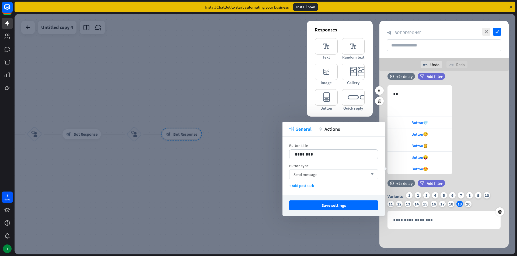
click at [370, 175] on icon "arrow_down" at bounding box center [371, 174] width 6 height 3
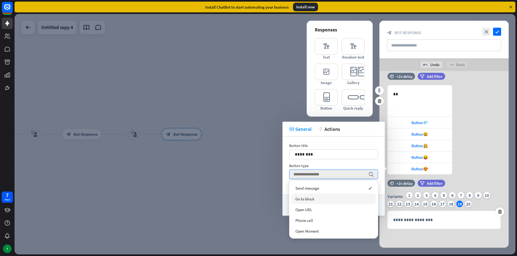
click at [357, 199] on div "Go to block" at bounding box center [333, 199] width 84 height 11
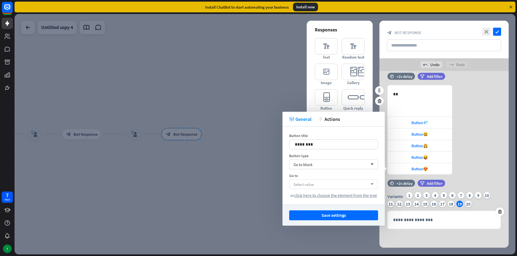
click at [351, 188] on div "Select value arrow_down" at bounding box center [333, 185] width 89 height 10
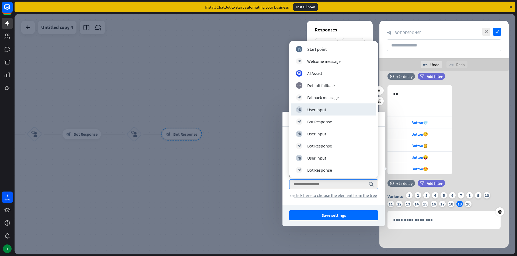
click at [333, 115] on div "block_user_input User Input" at bounding box center [333, 110] width 84 height 12
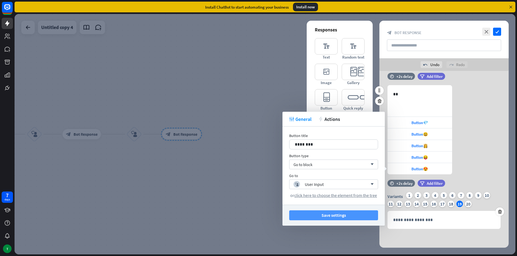
click at [361, 215] on button "Save settings" at bounding box center [333, 216] width 89 height 10
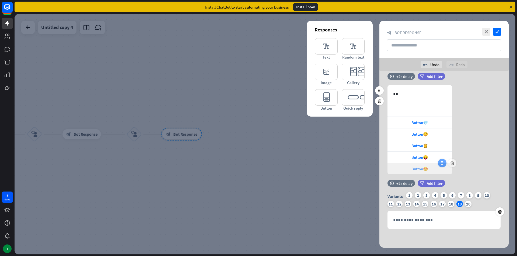
click at [440, 164] on icon at bounding box center [441, 163] width 5 height 5
click at [465, 203] on div "20" at bounding box center [468, 204] width 6 height 6
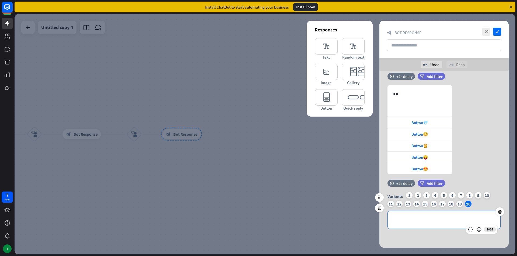
click at [458, 215] on div "**********" at bounding box center [443, 210] width 113 height 37
drag, startPoint x: 472, startPoint y: 221, endPoint x: 475, endPoint y: 225, distance: 5.1
click at [474, 224] on div "**********" at bounding box center [443, 220] width 112 height 17
click at [477, 228] on icon at bounding box center [478, 229] width 5 height 5
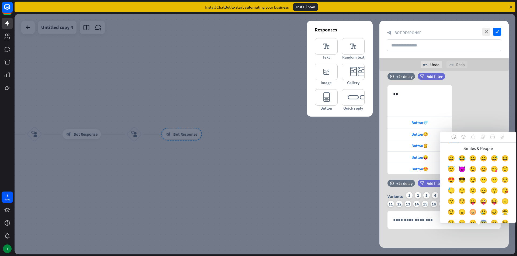
click at [473, 219] on div "😡" at bounding box center [472, 213] width 11 height 11
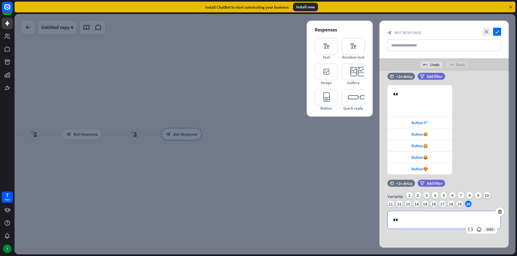
click at [473, 219] on p "**" at bounding box center [444, 220] width 102 height 7
click at [484, 228] on div "1022" at bounding box center [481, 230] width 31 height 9
click at [413, 184] on div "time +2s delay" at bounding box center [400, 183] width 27 height 7
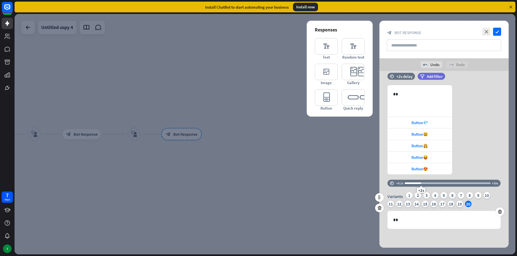
drag, startPoint x: 418, startPoint y: 185, endPoint x: 435, endPoint y: 188, distance: 16.9
click at [434, 188] on div "time +0.1s +2s +10s" at bounding box center [443, 186] width 113 height 12
click at [436, 184] on div at bounding box center [447, 184] width 86 height 2
click at [436, 184] on div "+3.8s" at bounding box center [447, 184] width 86 height 2
drag, startPoint x: 436, startPoint y: 184, endPoint x: 440, endPoint y: 184, distance: 3.2
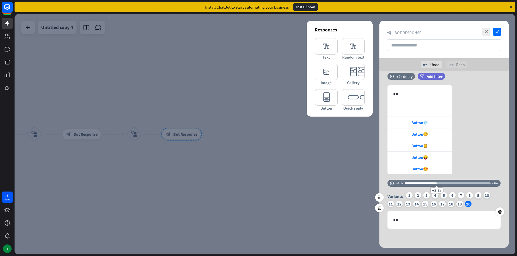
click at [438, 184] on div "+3.8s" at bounding box center [437, 184] width 4 height 4
drag, startPoint x: 449, startPoint y: 184, endPoint x: 461, endPoint y: 185, distance: 11.9
click at [461, 185] on div "+4.2s" at bounding box center [447, 183] width 86 height 5
click at [463, 182] on div "+6.6s" at bounding box center [447, 183] width 86 height 5
click at [465, 181] on div "+6.9s" at bounding box center [447, 183] width 86 height 5
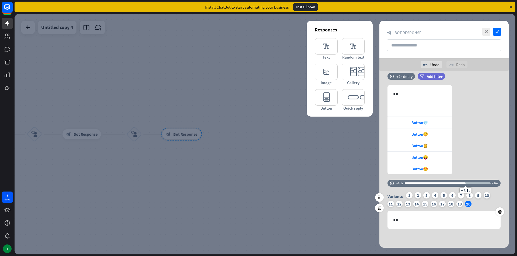
click at [466, 181] on div "+7.1s" at bounding box center [447, 183] width 86 height 5
drag, startPoint x: 466, startPoint y: 181, endPoint x: 475, endPoint y: 183, distance: 9.7
click at [475, 183] on div "+7.1s" at bounding box center [447, 183] width 86 height 5
click at [475, 183] on div "+8.2s" at bounding box center [447, 184] width 86 height 2
drag, startPoint x: 476, startPoint y: 183, endPoint x: 482, endPoint y: 183, distance: 5.9
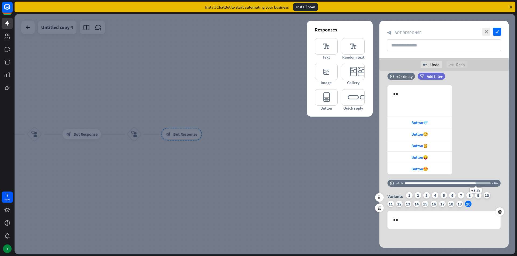
click at [477, 183] on div "+8.3s" at bounding box center [476, 184] width 4 height 4
click at [487, 183] on div at bounding box center [447, 184] width 86 height 2
click at [489, 183] on div at bounding box center [447, 184] width 86 height 2
click at [489, 183] on div "+9.8s" at bounding box center [447, 184] width 86 height 2
click at [489, 183] on div "+9.8s" at bounding box center [489, 184] width 4 height 4
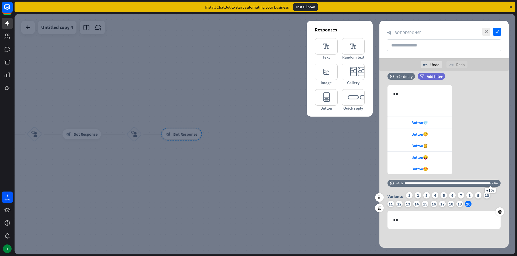
click at [491, 183] on div "+10s" at bounding box center [490, 184] width 4 height 4
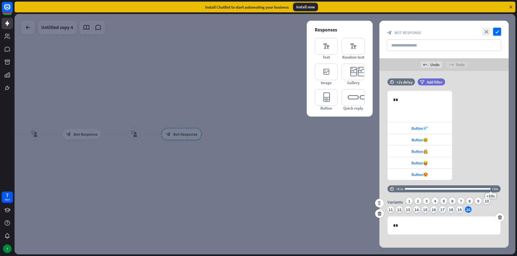
scroll to position [0, 0]
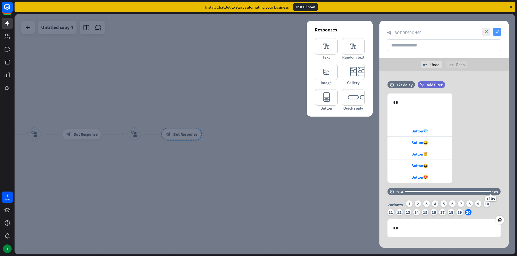
click at [496, 33] on icon "check" at bounding box center [497, 32] width 8 height 8
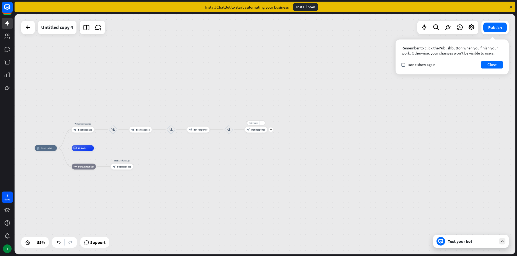
click at [261, 131] on span "Bot Response" at bounding box center [258, 129] width 14 height 3
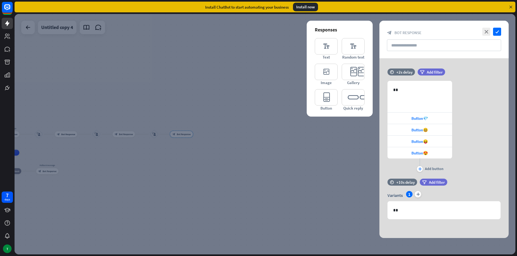
click at [227, 107] on div at bounding box center [265, 134] width 501 height 241
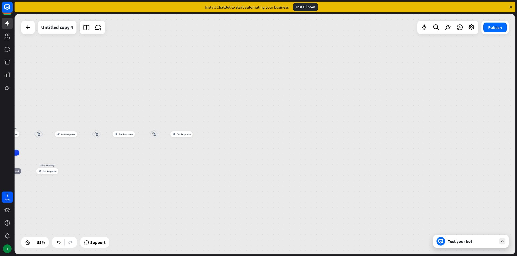
click at [193, 113] on div "home_2 Start point Welcome message block_bot_response Bot Response block_user_i…" at bounding box center [265, 134] width 501 height 241
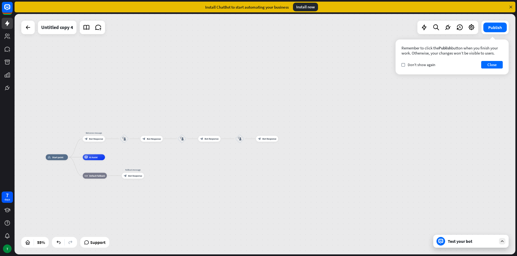
drag, startPoint x: 188, startPoint y: 112, endPoint x: 313, endPoint y: 109, distance: 125.7
click at [313, 109] on div "home_2 Start point Welcome message block_bot_response Bot Response block_user_i…" at bounding box center [265, 134] width 501 height 241
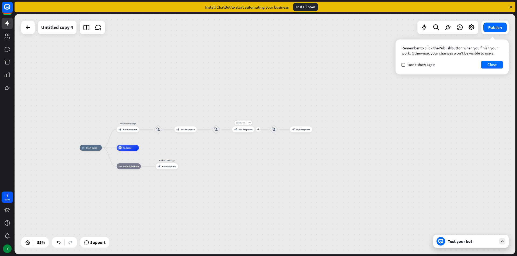
click at [246, 130] on span "Bot Response" at bounding box center [245, 129] width 14 height 3
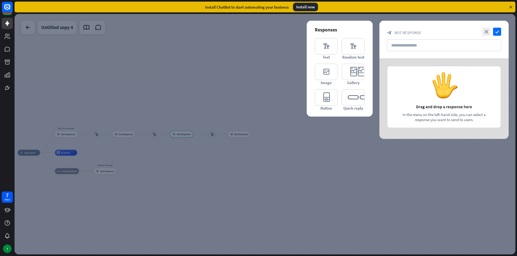
click at [443, 90] on div at bounding box center [443, 98] width 129 height 81
click at [446, 83] on div at bounding box center [443, 98] width 129 height 81
click at [332, 56] on div "editor_text Text" at bounding box center [326, 49] width 23 height 22
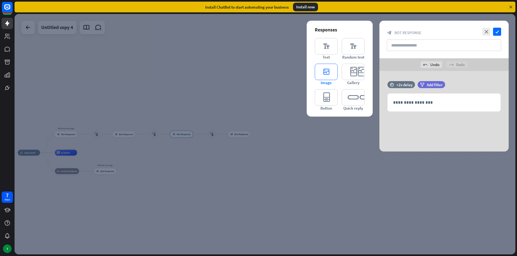
click at [327, 68] on icon "editor_image" at bounding box center [326, 72] width 23 height 16
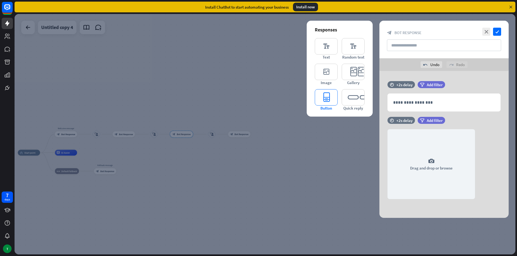
click at [328, 93] on icon "editor_button" at bounding box center [326, 97] width 23 height 16
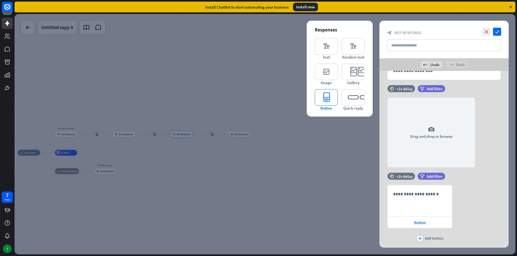
scroll to position [46, 0]
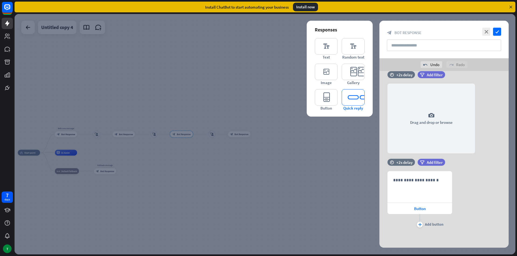
click at [350, 103] on icon "editor_quick_replies" at bounding box center [352, 97] width 23 height 16
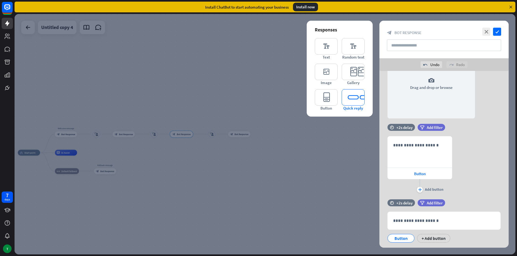
scroll to position [94, 0]
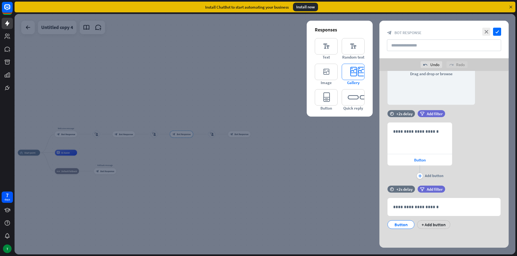
click at [358, 83] on span "Gallery" at bounding box center [353, 82] width 12 height 5
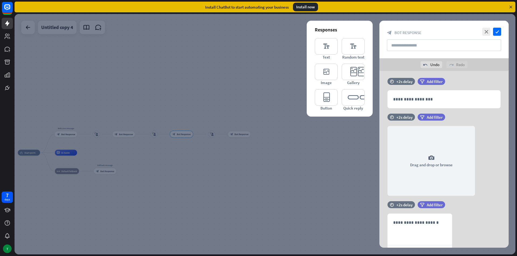
scroll to position [0, 0]
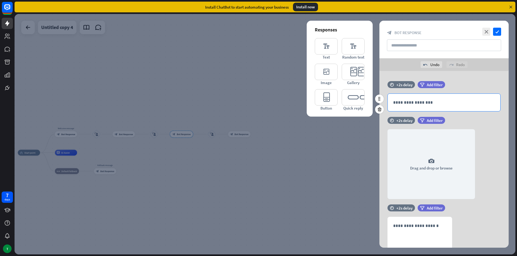
click at [421, 105] on p "**********" at bounding box center [444, 102] width 102 height 7
click at [477, 111] on icon at bounding box center [478, 112] width 5 height 5
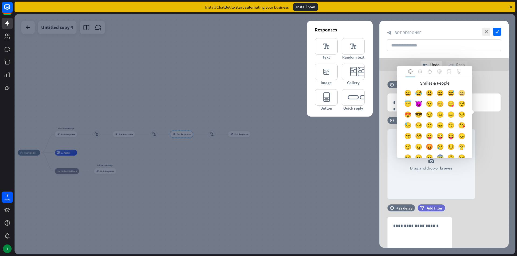
click at [456, 100] on div "😆" at bounding box center [461, 94] width 11 height 11
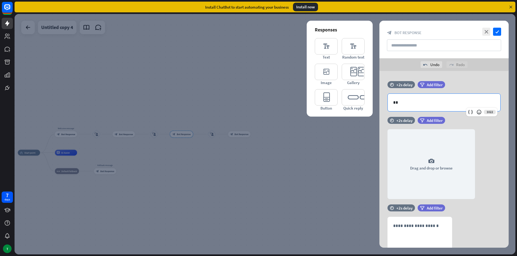
click at [412, 103] on p "**" at bounding box center [444, 102] width 102 height 7
click at [409, 106] on p "**" at bounding box center [444, 102] width 102 height 7
click at [479, 112] on icon at bounding box center [478, 112] width 5 height 5
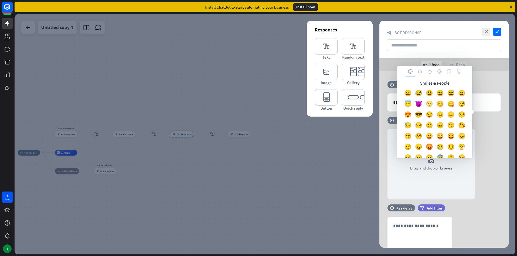
click at [434, 104] on div "😉" at bounding box center [429, 105] width 11 height 11
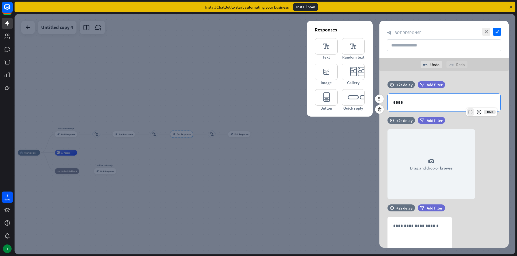
click at [473, 114] on div at bounding box center [470, 112] width 8 height 8
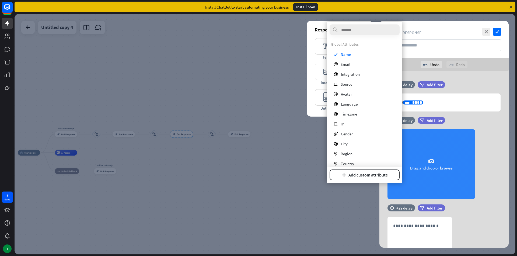
click at [466, 134] on div "camera Drag and drop or browse" at bounding box center [430, 164] width 87 height 70
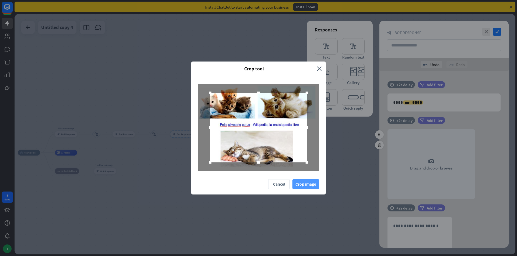
click at [308, 184] on button "Crop image" at bounding box center [305, 184] width 27 height 10
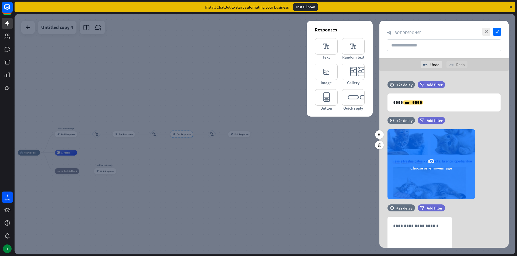
click at [417, 184] on div "camera Choose or remove image" at bounding box center [430, 164] width 87 height 70
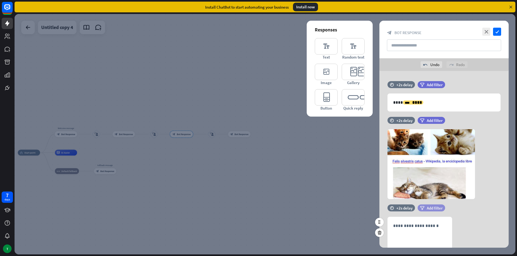
click at [432, 208] on span "Add filter" at bounding box center [435, 208] width 16 height 5
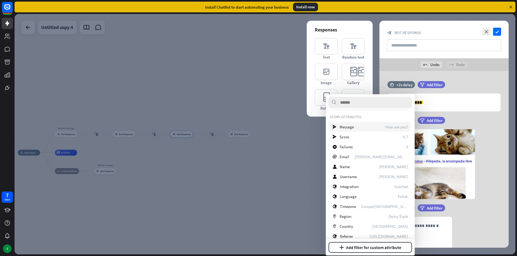
click at [374, 127] on div "send Message How are you?" at bounding box center [370, 127] width 81 height 10
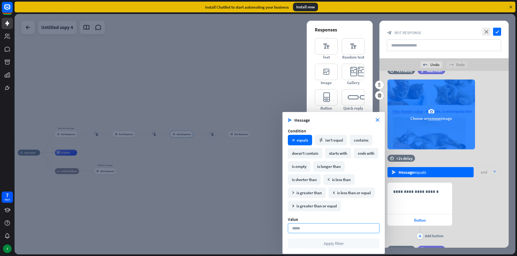
scroll to position [54, 0]
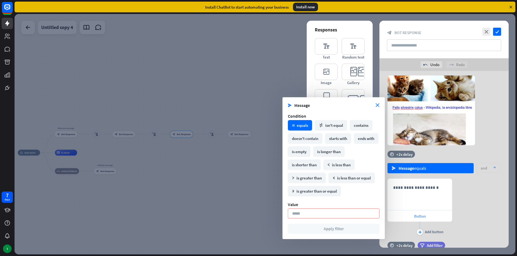
click at [419, 216] on span "Button" at bounding box center [420, 216] width 12 height 5
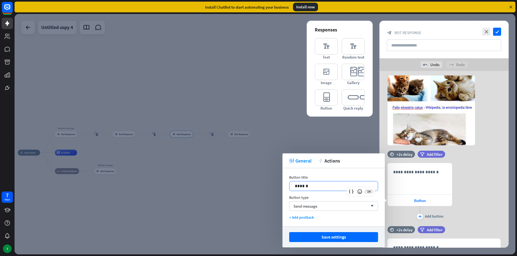
click at [350, 188] on div "14 ******" at bounding box center [333, 186] width 89 height 10
click at [360, 194] on icon at bounding box center [359, 191] width 5 height 5
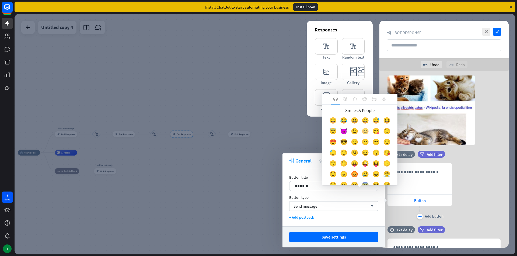
click at [370, 134] on div "😊" at bounding box center [365, 132] width 11 height 11
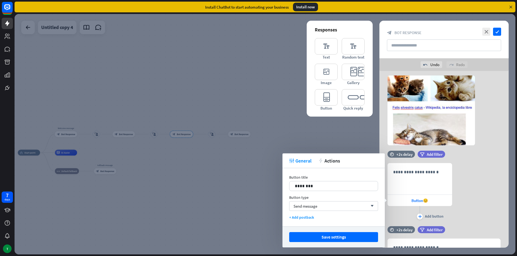
click at [413, 212] on div "plus Add button" at bounding box center [419, 212] width 65 height 13
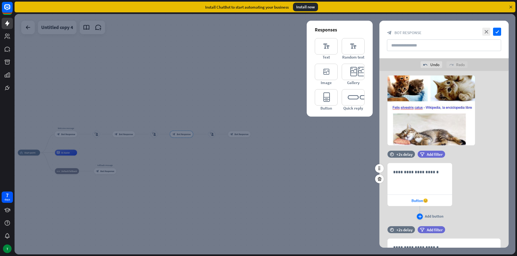
click at [418, 215] on div "plus" at bounding box center [420, 217] width 6 height 6
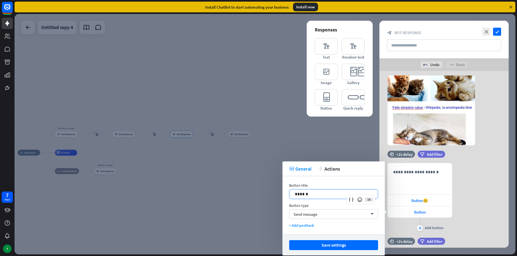
click at [323, 194] on p "******" at bounding box center [333, 194] width 77 height 7
click at [362, 199] on icon at bounding box center [359, 199] width 5 height 5
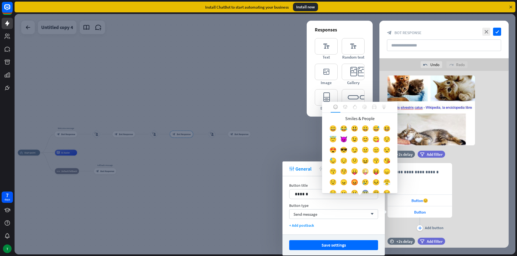
click at [360, 178] on div "😜" at bounding box center [365, 173] width 11 height 11
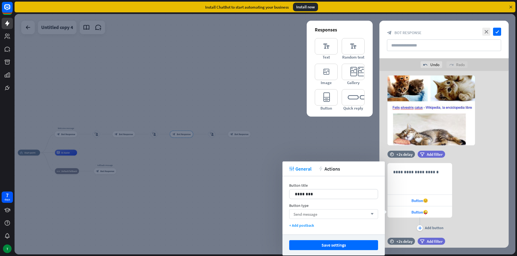
click at [371, 212] on div "Send message arrow_down" at bounding box center [333, 215] width 89 height 10
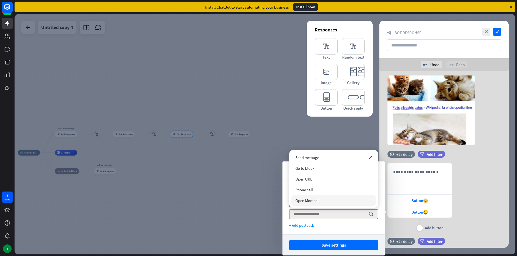
click at [347, 201] on div "Open Moment" at bounding box center [333, 200] width 84 height 11
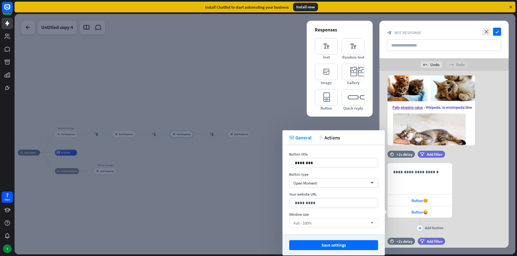
click at [369, 221] on div "Full - 100% arrow_down" at bounding box center [333, 224] width 89 height 10
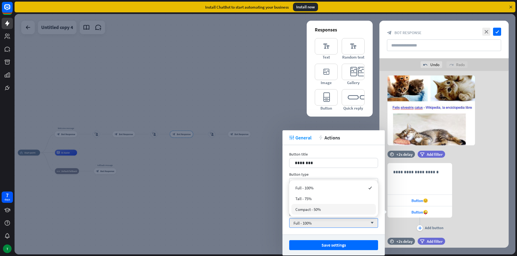
click at [354, 209] on div "Compact - 50%" at bounding box center [333, 209] width 84 height 11
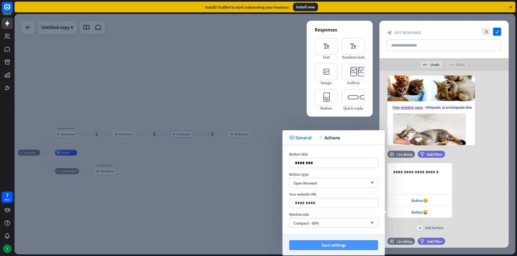
click at [369, 244] on button "Save settings" at bounding box center [333, 246] width 89 height 10
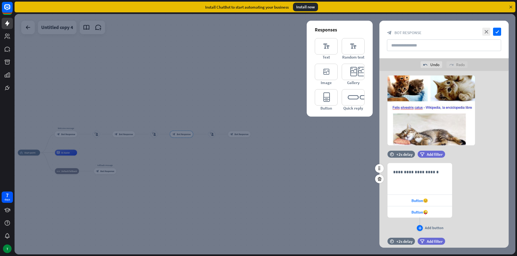
click at [417, 230] on div "plus" at bounding box center [420, 229] width 6 height 6
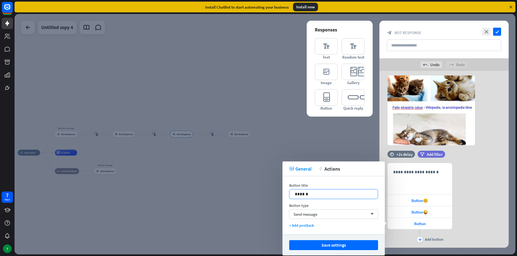
click at [355, 196] on div "14 ******" at bounding box center [333, 194] width 89 height 10
click at [358, 199] on icon at bounding box center [359, 199] width 5 height 5
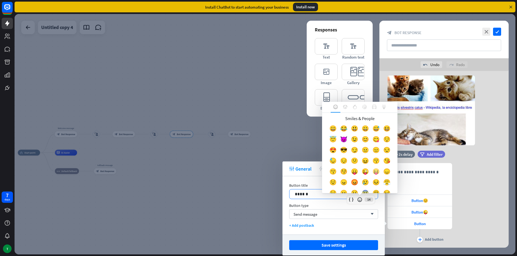
scroll to position [27, 0]
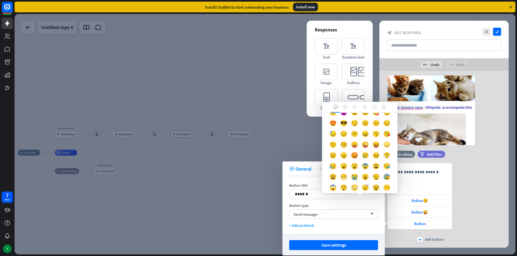
click at [381, 152] on div "😞" at bounding box center [386, 146] width 11 height 11
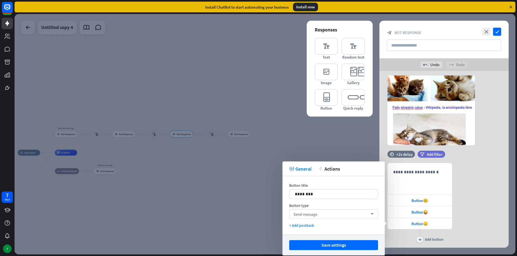
click at [357, 218] on div "Send message arrow_down" at bounding box center [333, 215] width 89 height 10
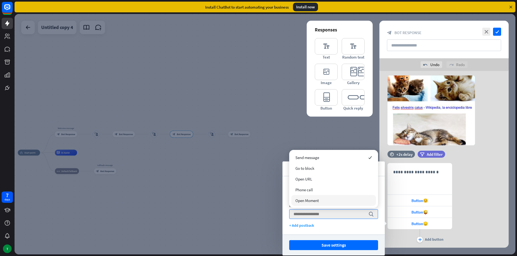
click at [352, 204] on div "Open Moment" at bounding box center [333, 200] width 84 height 11
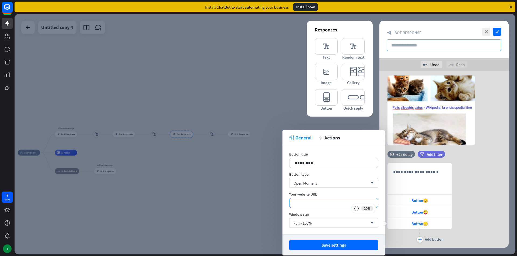
drag, startPoint x: 344, startPoint y: 204, endPoint x: 495, endPoint y: 41, distance: 223.0
click at [350, 199] on div "*********" at bounding box center [333, 203] width 88 height 9
click at [358, 210] on icon at bounding box center [356, 208] width 5 height 5
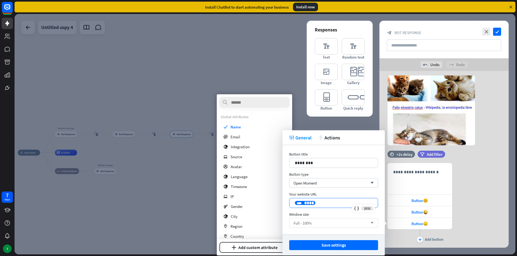
click at [331, 219] on div "Full - 100% arrow_down" at bounding box center [333, 224] width 89 height 10
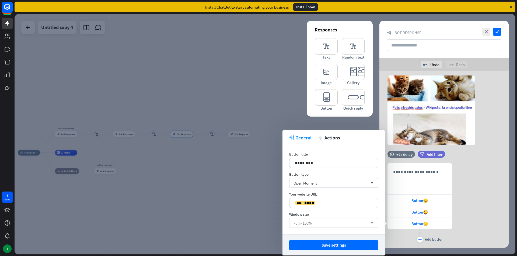
click at [331, 219] on div "Full - 100% arrow_down" at bounding box center [333, 224] width 89 height 10
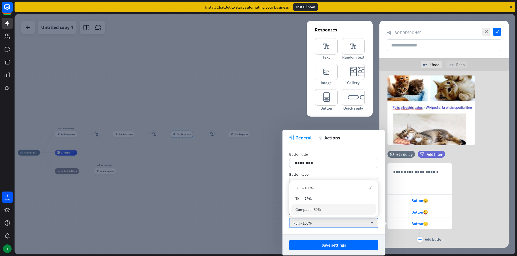
click at [345, 212] on div "Compact - 50%" at bounding box center [333, 209] width 84 height 11
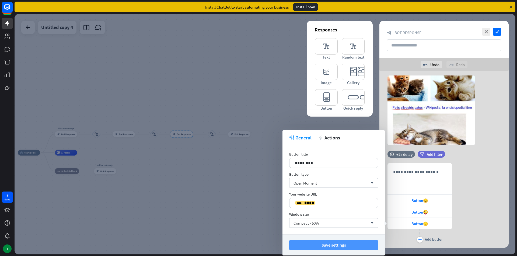
click at [349, 243] on button "Save settings" at bounding box center [333, 246] width 89 height 10
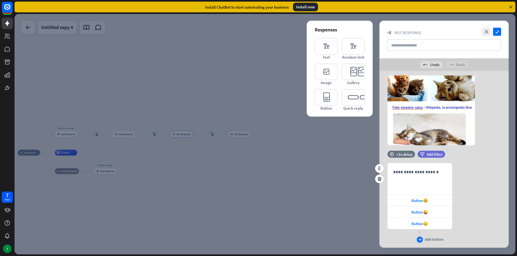
click at [418, 240] on div "plus" at bounding box center [420, 240] width 6 height 6
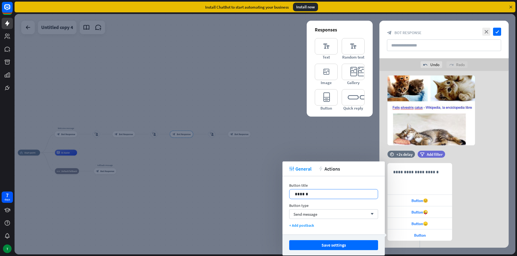
click at [338, 192] on p "******" at bounding box center [333, 194] width 77 height 7
click at [357, 202] on icon at bounding box center [359, 199] width 5 height 5
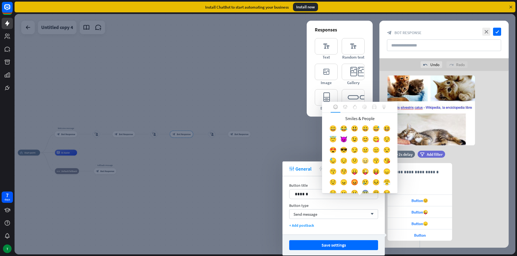
click at [360, 168] on div "😖" at bounding box center [365, 162] width 11 height 11
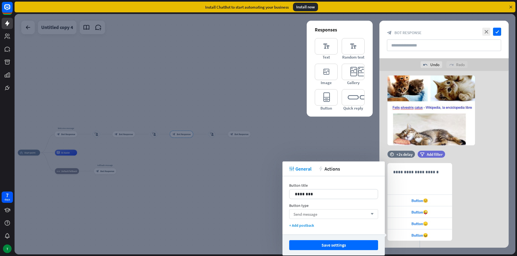
click at [337, 213] on div "Send message arrow_down" at bounding box center [333, 215] width 89 height 10
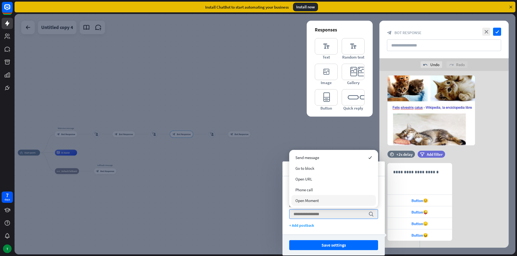
click at [333, 198] on div "Open Moment" at bounding box center [333, 200] width 84 height 11
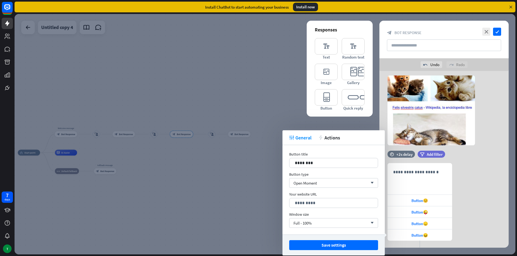
click at [341, 218] on div "Window size Full - 100% arrow_down" at bounding box center [333, 220] width 89 height 16
click at [341, 221] on div "Full - 100% arrow_down" at bounding box center [333, 224] width 89 height 10
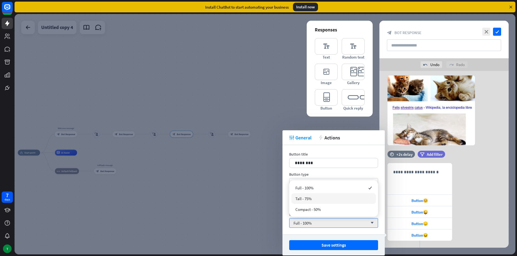
click at [327, 201] on div "Tall - 75%" at bounding box center [333, 198] width 84 height 11
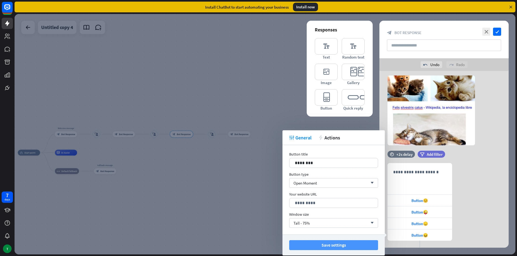
click at [367, 242] on button "Save settings" at bounding box center [333, 246] width 89 height 10
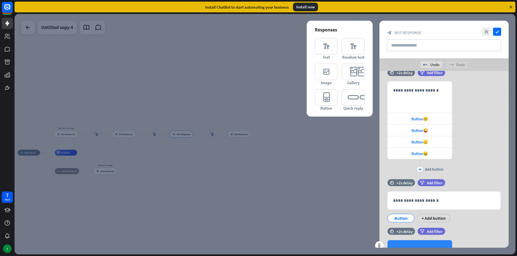
scroll to position [161, 0]
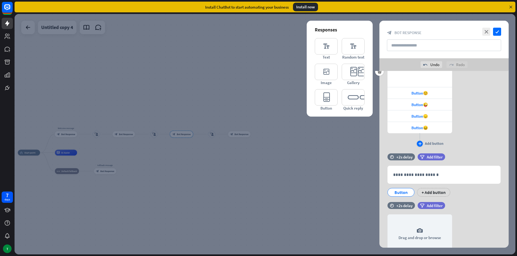
click at [418, 143] on icon "plus" at bounding box center [419, 143] width 3 height 3
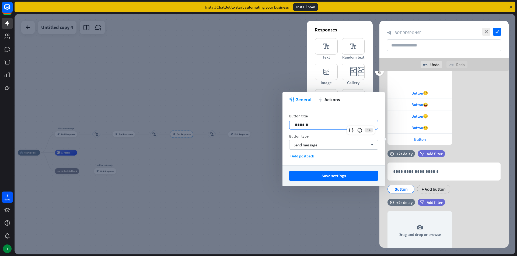
click at [348, 122] on p "******" at bounding box center [333, 125] width 77 height 7
click at [357, 131] on icon at bounding box center [359, 130] width 5 height 5
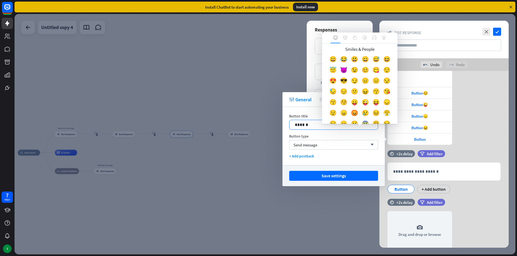
click at [360, 120] on div "😡" at bounding box center [354, 114] width 11 height 11
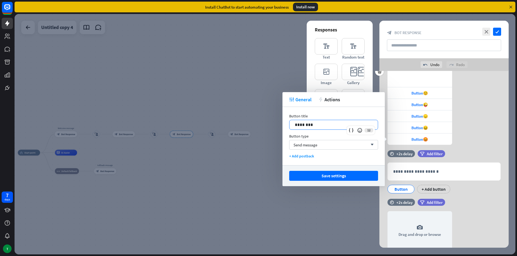
click at [360, 123] on p "********" at bounding box center [333, 125] width 77 height 7
click at [353, 143] on div "Send message arrow_down" at bounding box center [333, 145] width 89 height 10
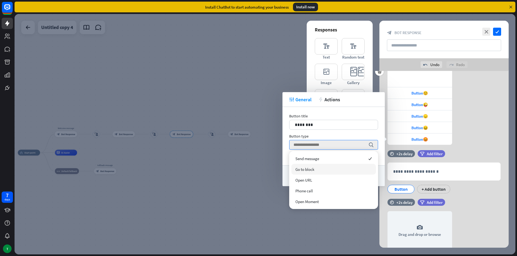
click at [341, 166] on div "Go to block" at bounding box center [333, 169] width 84 height 11
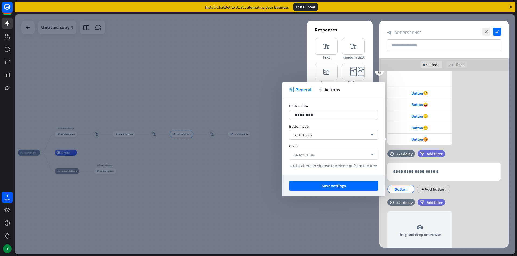
click at [352, 153] on div "Select value arrow_down" at bounding box center [333, 155] width 89 height 10
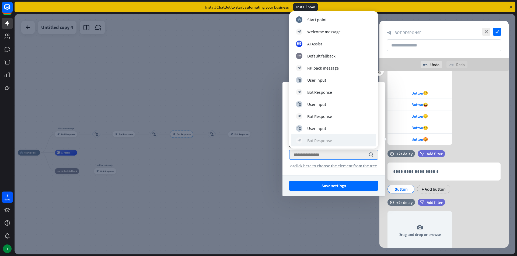
click at [338, 140] on div "block_bot_response Bot Response" at bounding box center [333, 141] width 75 height 6
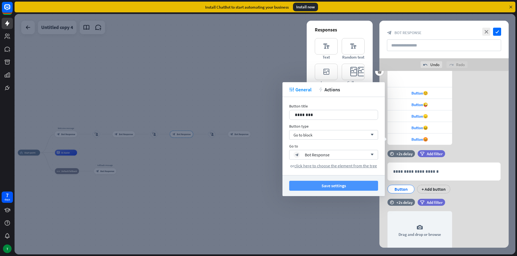
click at [346, 188] on button "Save settings" at bounding box center [333, 186] width 89 height 10
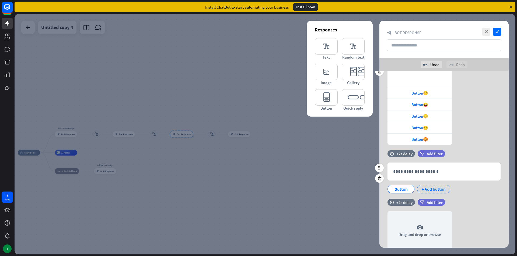
click at [435, 192] on div "+ Add button" at bounding box center [433, 189] width 33 height 9
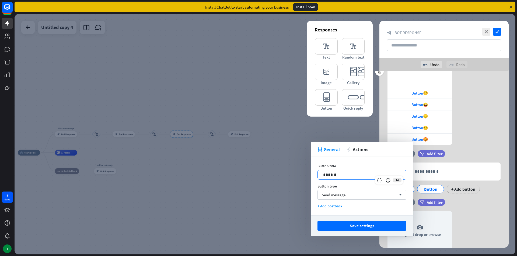
click at [381, 176] on p "******" at bounding box center [361, 175] width 77 height 7
click at [388, 184] on div at bounding box center [388, 181] width 8 height 8
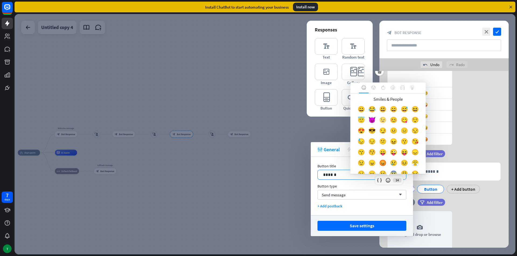
click at [388, 119] on div "😉" at bounding box center [382, 121] width 11 height 11
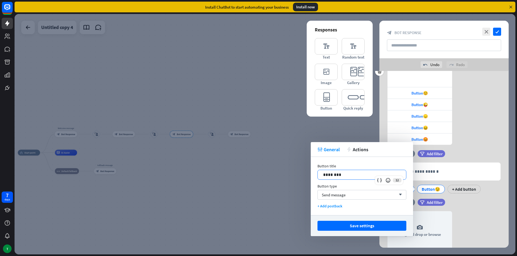
click at [361, 202] on div "Button title 12 ******** Button type Send message arrow_down + Add postback" at bounding box center [362, 186] width 102 height 58
click at [363, 195] on div "Send message arrow_down" at bounding box center [361, 195] width 89 height 10
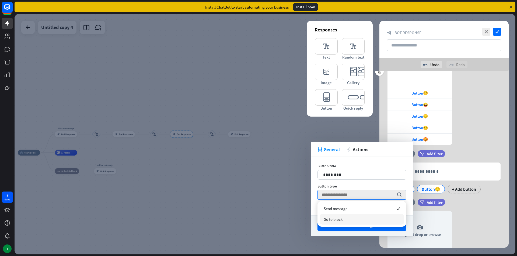
click at [369, 217] on div "Go to block" at bounding box center [361, 219] width 84 height 11
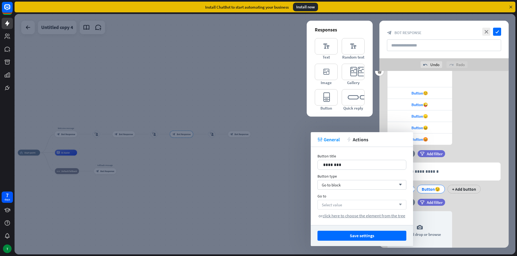
click at [386, 205] on div "Select value arrow_down" at bounding box center [361, 205] width 89 height 10
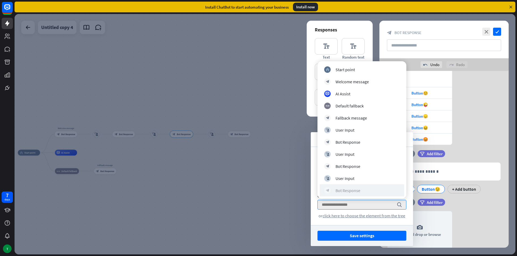
click at [351, 192] on div "Bot Response" at bounding box center [347, 190] width 25 height 5
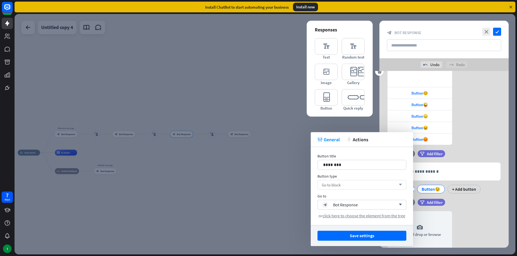
click at [397, 189] on div "Go to block arrow_down" at bounding box center [361, 185] width 89 height 10
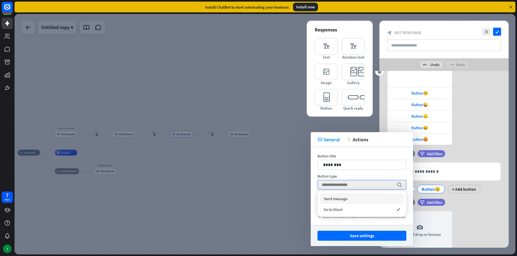
click at [367, 199] on div "Send message" at bounding box center [361, 198] width 84 height 11
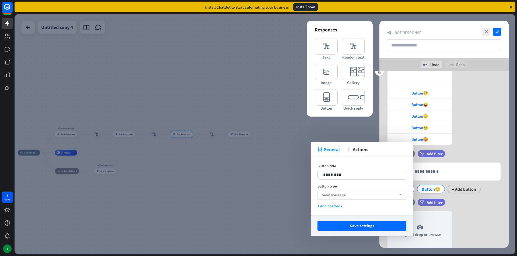
click at [368, 192] on div "Send message arrow_down" at bounding box center [361, 195] width 89 height 10
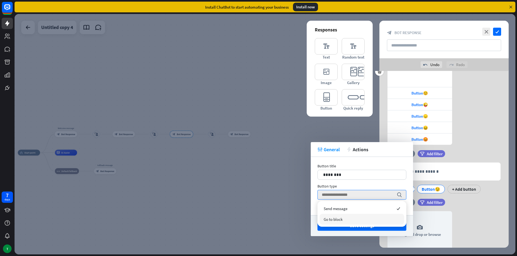
click at [332, 216] on div "Go to block" at bounding box center [361, 219] width 84 height 11
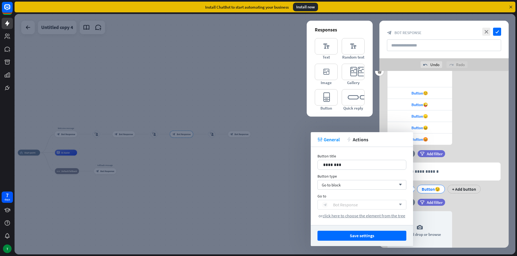
click at [343, 204] on div "Bot Response" at bounding box center [345, 204] width 25 height 5
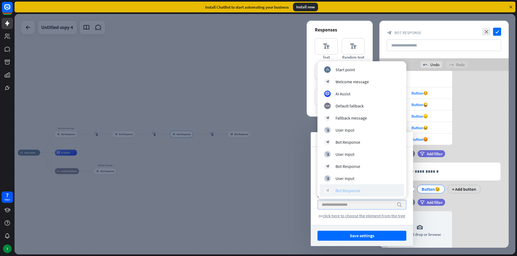
click at [342, 193] on div "Bot Response" at bounding box center [347, 190] width 25 height 5
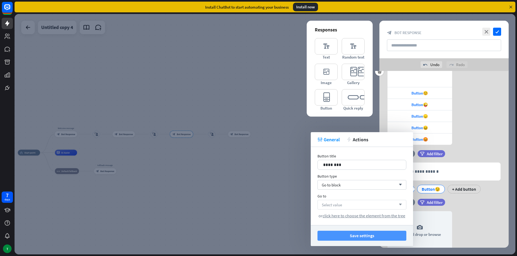
click at [385, 236] on button "Save settings" at bounding box center [361, 236] width 89 height 10
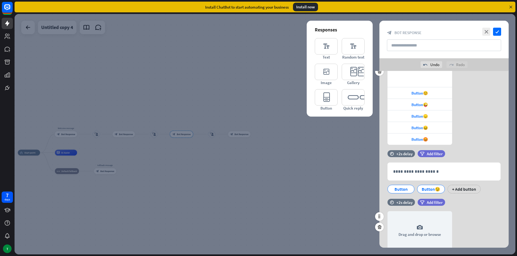
click at [407, 205] on div "**********" at bounding box center [419, 255] width 65 height 104
drag, startPoint x: 406, startPoint y: 199, endPoint x: 399, endPoint y: 201, distance: 8.0
click at [399, 201] on div "**********" at bounding box center [443, 118] width 129 height 417
click at [399, 201] on div "+2s delay" at bounding box center [404, 202] width 16 height 5
drag, startPoint x: 418, startPoint y: 204, endPoint x: 450, endPoint y: 200, distance: 32.5
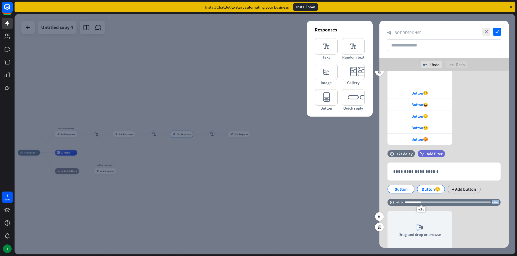
click at [450, 200] on div "**********" at bounding box center [443, 256] width 129 height 114
drag, startPoint x: 445, startPoint y: 211, endPoint x: 451, endPoint y: 210, distance: 6.6
click at [456, 208] on div "**********" at bounding box center [443, 255] width 129 height 104
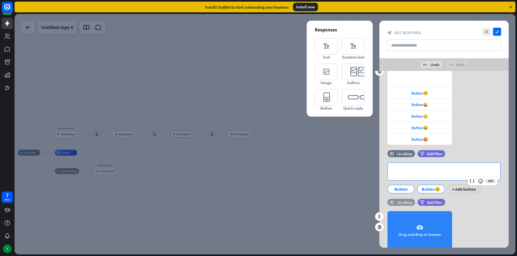
drag, startPoint x: 468, startPoint y: 193, endPoint x: 447, endPoint y: 221, distance: 34.2
click at [449, 220] on div "**********" at bounding box center [443, 118] width 129 height 417
drag, startPoint x: 443, startPoint y: 223, endPoint x: 449, endPoint y: 221, distance: 6.1
click at [450, 221] on div "camera Drag and drop or browse" at bounding box center [419, 231] width 65 height 39
click at [344, 108] on div "Crop tool close Cancel Crop image" at bounding box center [258, 128] width 517 height 256
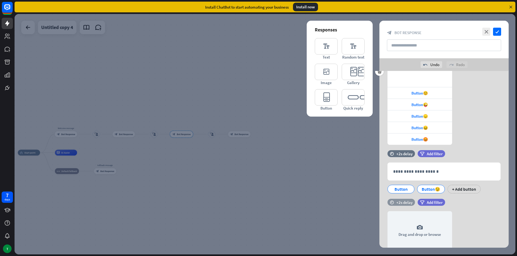
drag, startPoint x: 189, startPoint y: 38, endPoint x: 174, endPoint y: 44, distance: 15.7
click at [174, 44] on div at bounding box center [265, 134] width 501 height 241
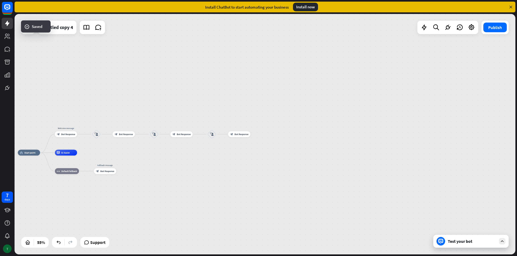
click at [10, 252] on div "T" at bounding box center [7, 249] width 9 height 9
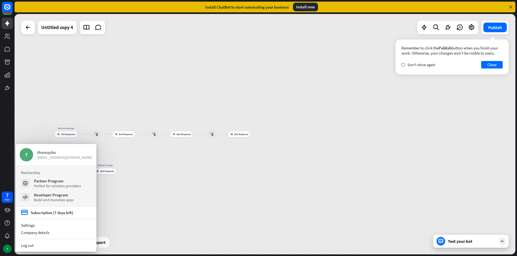
click at [54, 154] on div "thowayba" at bounding box center [64, 152] width 55 height 5
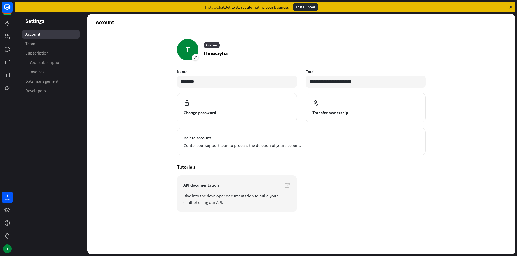
click at [194, 38] on div "**********" at bounding box center [301, 142] width 428 height 224
click at [188, 46] on div "T" at bounding box center [188, 50] width 22 height 22
drag, startPoint x: 6, startPoint y: 247, endPoint x: 15, endPoint y: 248, distance: 8.6
click at [13, 248] on div "7 days T" at bounding box center [7, 222] width 15 height 65
click at [5, 246] on div "T" at bounding box center [7, 249] width 9 height 9
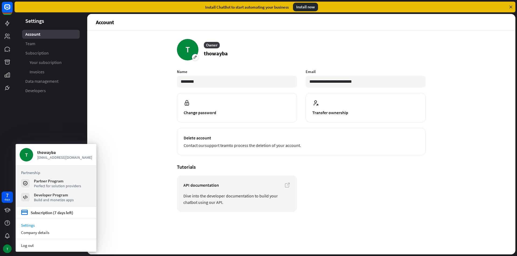
click at [49, 126] on aside "Settings Account Team Subscription Your subscription Invoices Data management D…" at bounding box center [51, 134] width 73 height 241
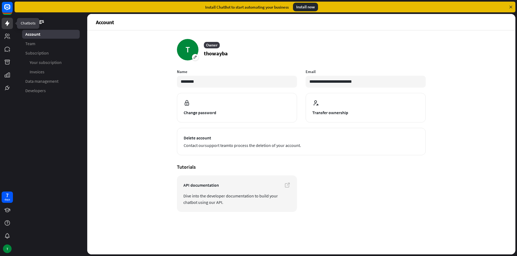
click at [4, 26] on icon at bounding box center [7, 23] width 6 height 6
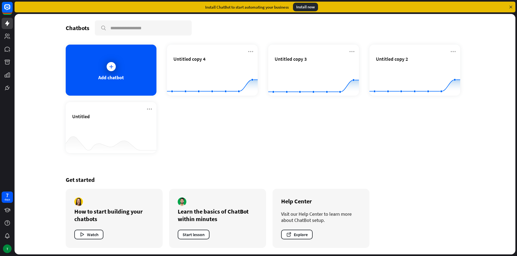
click at [0, 38] on div at bounding box center [7, 47] width 15 height 94
click at [5, 40] on link at bounding box center [7, 36] width 11 height 11
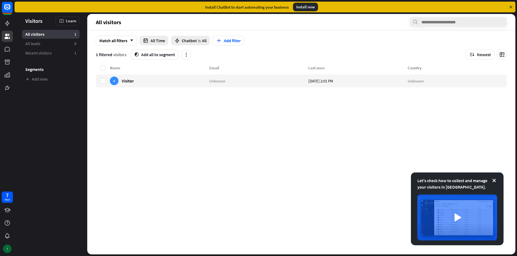
drag, startPoint x: 1, startPoint y: 244, endPoint x: 7, endPoint y: 246, distance: 5.9
click at [7, 246] on div "7 days T" at bounding box center [7, 222] width 15 height 65
click at [7, 246] on div "T" at bounding box center [7, 249] width 9 height 9
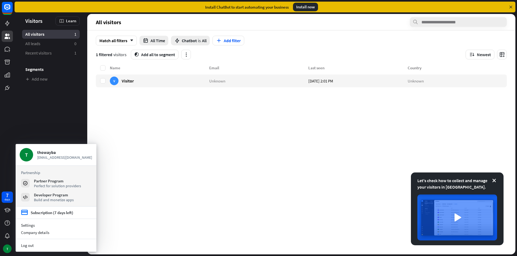
click at [39, 128] on aside "Let's check how to collect and manage your visitors in [GEOGRAPHIC_DATA]. Visit…" at bounding box center [51, 134] width 73 height 241
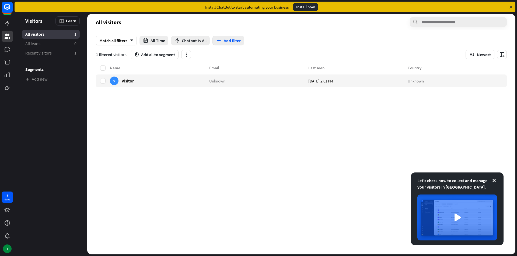
click at [223, 43] on button "Add filter" at bounding box center [228, 41] width 32 height 10
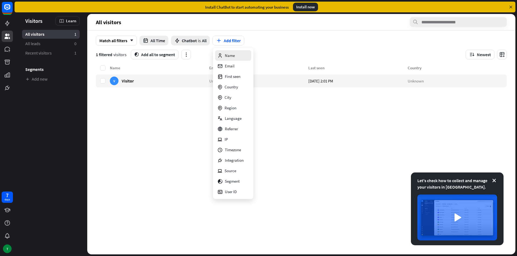
click at [217, 56] on div "Name" at bounding box center [233, 55] width 36 height 10
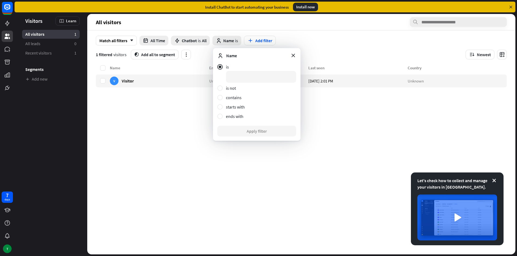
click at [123, 34] on div "Match all filters arrow_down All Time Chatbot is All close Name is Add filter 1…" at bounding box center [301, 47] width 428 height 34
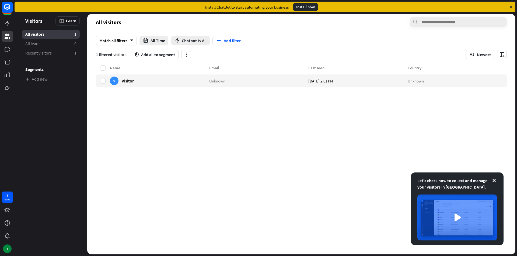
click at [497, 183] on div "Let's check how to collect and manage your visitors in [GEOGRAPHIC_DATA]." at bounding box center [457, 209] width 93 height 73
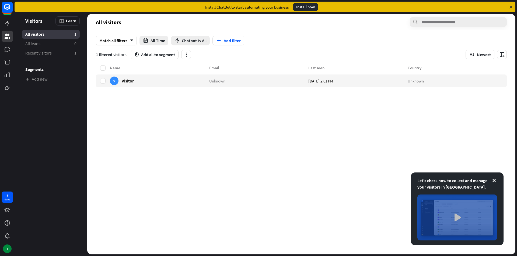
click at [463, 218] on img at bounding box center [457, 218] width 80 height 46
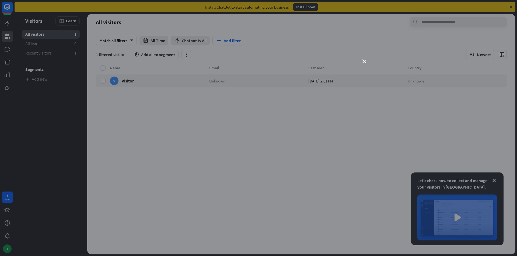
click at [362, 61] on div "close" at bounding box center [258, 128] width 517 height 256
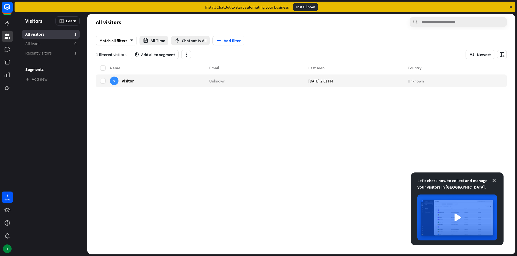
click at [494, 182] on icon at bounding box center [493, 180] width 5 height 5
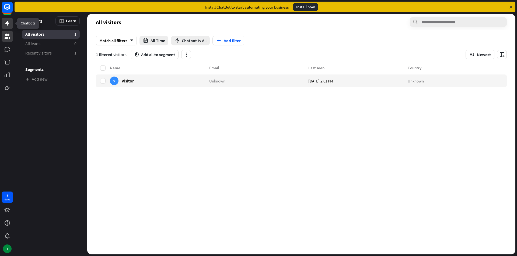
click at [6, 21] on icon at bounding box center [7, 23] width 6 height 6
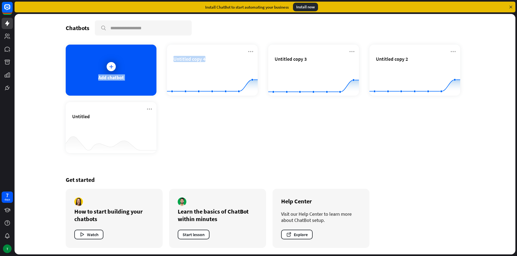
drag, startPoint x: 111, startPoint y: 71, endPoint x: 234, endPoint y: 128, distance: 135.1
click at [234, 128] on div "Add chatbot Untitled copy 4 Created with Highcharts 10.1.0 0 1 2 Untitled copy …" at bounding box center [265, 99] width 398 height 109
click at [234, 170] on div "Get started How to start building your chatbots Watch Learn the basics of ChatB…" at bounding box center [265, 212] width 398 height 85
click at [142, 77] on div "Add chatbot" at bounding box center [111, 70] width 91 height 51
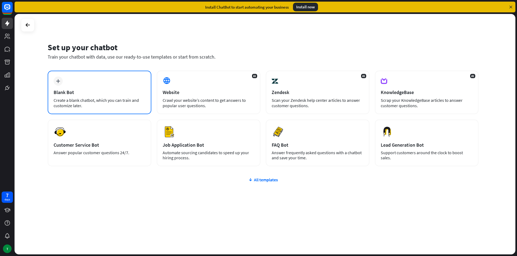
click at [134, 100] on div "Create a blank chatbot, which you can train and customize later." at bounding box center [100, 103] width 92 height 11
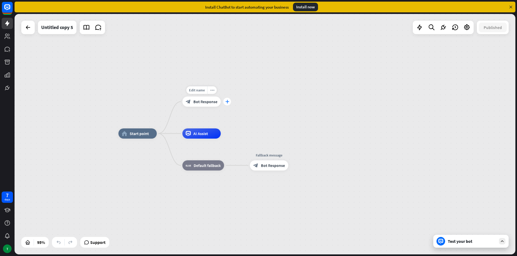
click at [229, 103] on icon "plus" at bounding box center [227, 101] width 4 height 3
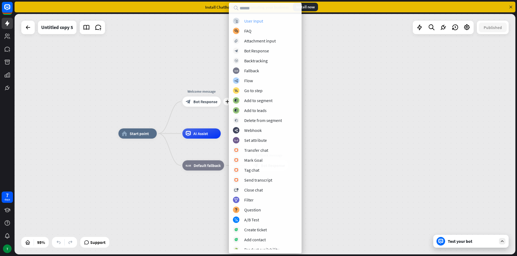
click at [257, 23] on div "User Input" at bounding box center [253, 20] width 19 height 5
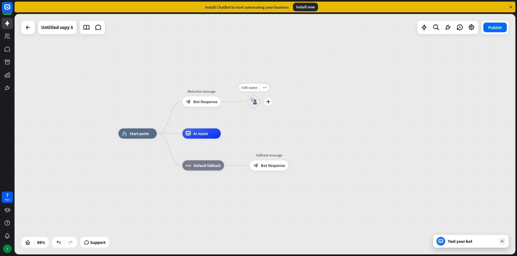
click at [254, 110] on div "Edit name more_horiz plus block_user_input" at bounding box center [253, 101] width 15 height 15
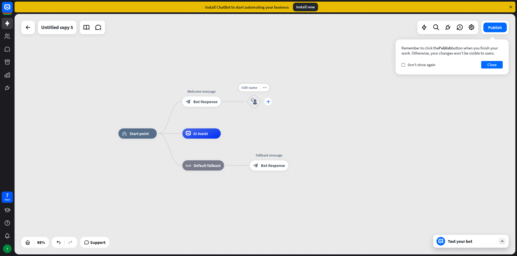
click at [268, 105] on div "plus" at bounding box center [268, 102] width 8 height 8
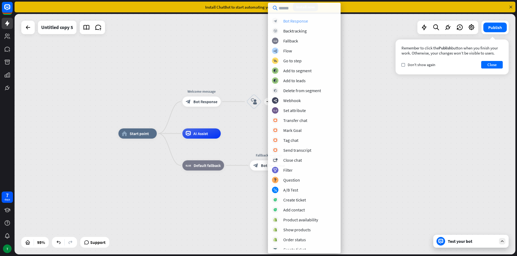
click at [285, 21] on div "Bot Response" at bounding box center [295, 20] width 25 height 5
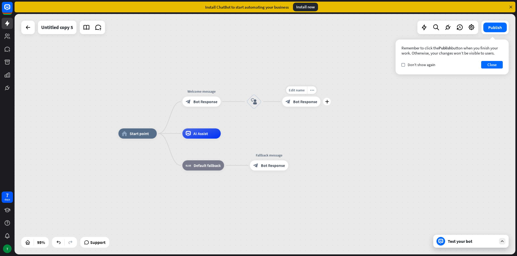
click at [284, 104] on div "block_bot_response Bot Response" at bounding box center [301, 102] width 38 height 10
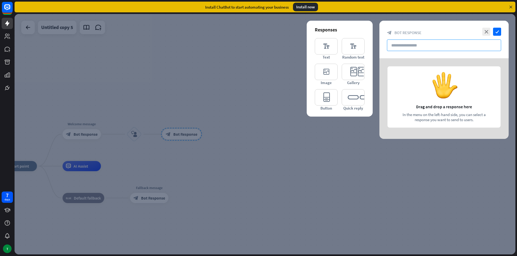
click at [413, 48] on input "text" at bounding box center [444, 46] width 114 height 12
click at [334, 52] on icon "editor_text" at bounding box center [326, 46] width 23 height 16
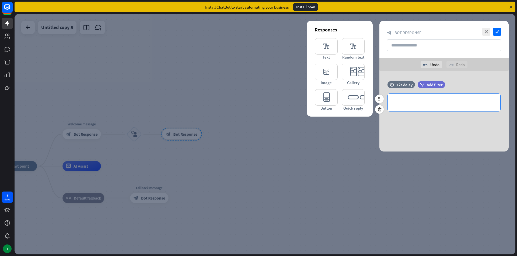
drag, startPoint x: 428, startPoint y: 98, endPoint x: 426, endPoint y: 103, distance: 5.4
click at [428, 100] on div "**********" at bounding box center [443, 102] width 112 height 17
click at [478, 112] on icon at bounding box center [478, 112] width 5 height 5
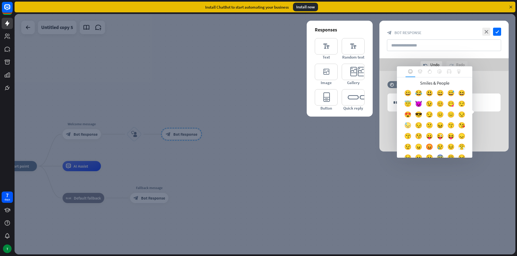
drag, startPoint x: 441, startPoint y: 115, endPoint x: 441, endPoint y: 123, distance: 7.3
click at [441, 123] on div "Smiles & People 😀 😂 😃 😄 😅 😆 😇 😈 😉 😊 😋 😌 😍 😎 😏 😐 😑 😒 😓 😔 😕 😖 😗" at bounding box center [434, 117] width 75 height 80
click at [424, 119] on div "😎" at bounding box center [418, 116] width 11 height 11
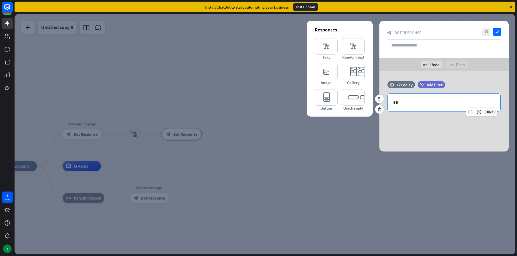
drag, startPoint x: 411, startPoint y: 104, endPoint x: 389, endPoint y: 110, distance: 22.7
click at [389, 110] on div "**" at bounding box center [443, 102] width 112 height 17
click at [498, 34] on icon "check" at bounding box center [497, 32] width 8 height 8
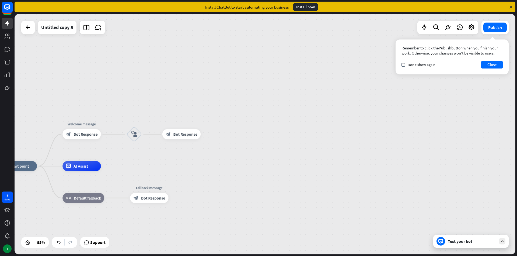
click at [474, 33] on div at bounding box center [447, 27] width 61 height 13
click at [474, 29] on icon at bounding box center [471, 27] width 7 height 7
click at [474, 85] on div "Bot settings" at bounding box center [467, 82] width 73 height 10
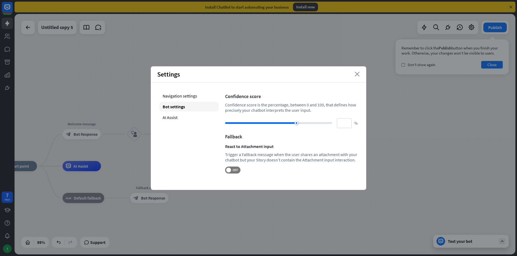
click at [359, 73] on icon "close" at bounding box center [356, 74] width 5 height 5
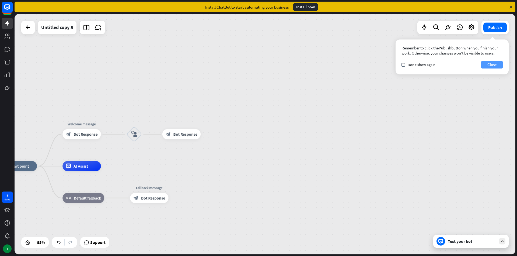
click at [492, 61] on button "Close" at bounding box center [492, 65] width 22 height 8
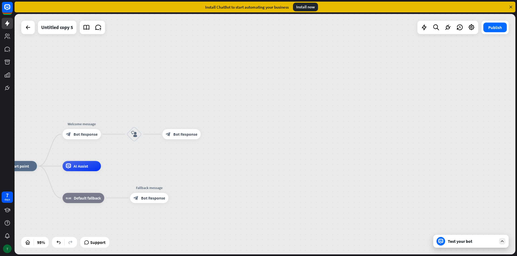
click at [10, 247] on div "T" at bounding box center [7, 249] width 9 height 9
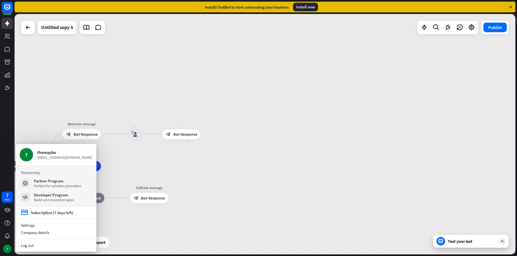
click at [34, 250] on section "Log out" at bounding box center [56, 245] width 81 height 13
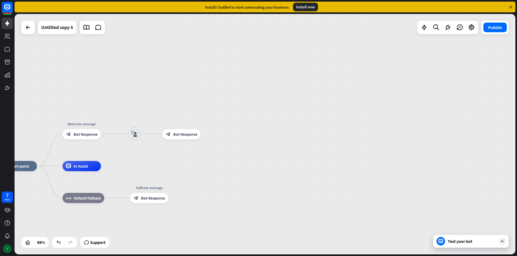
click at [8, 249] on div "T" at bounding box center [7, 249] width 9 height 9
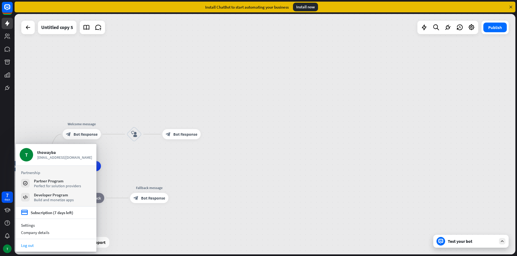
click at [31, 248] on link "Log out" at bounding box center [56, 245] width 81 height 7
